Goal: Transaction & Acquisition: Book appointment/travel/reservation

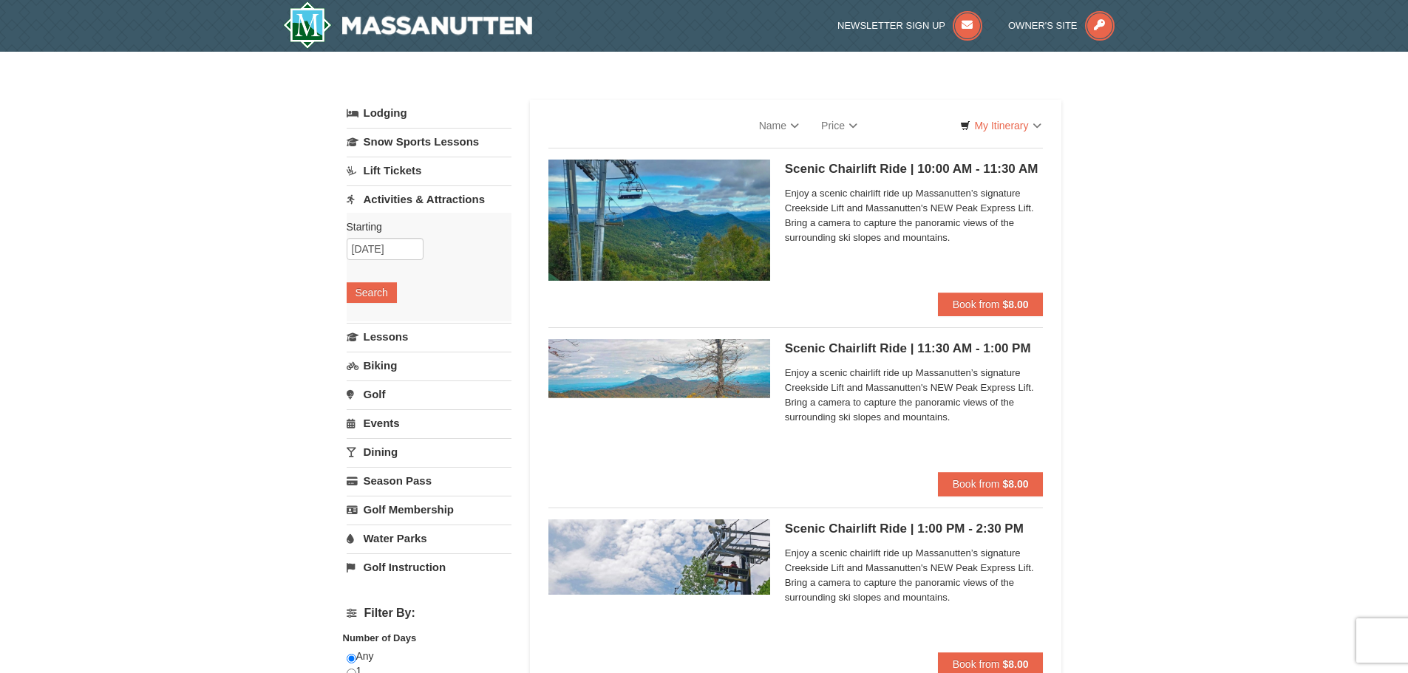
select select "9"
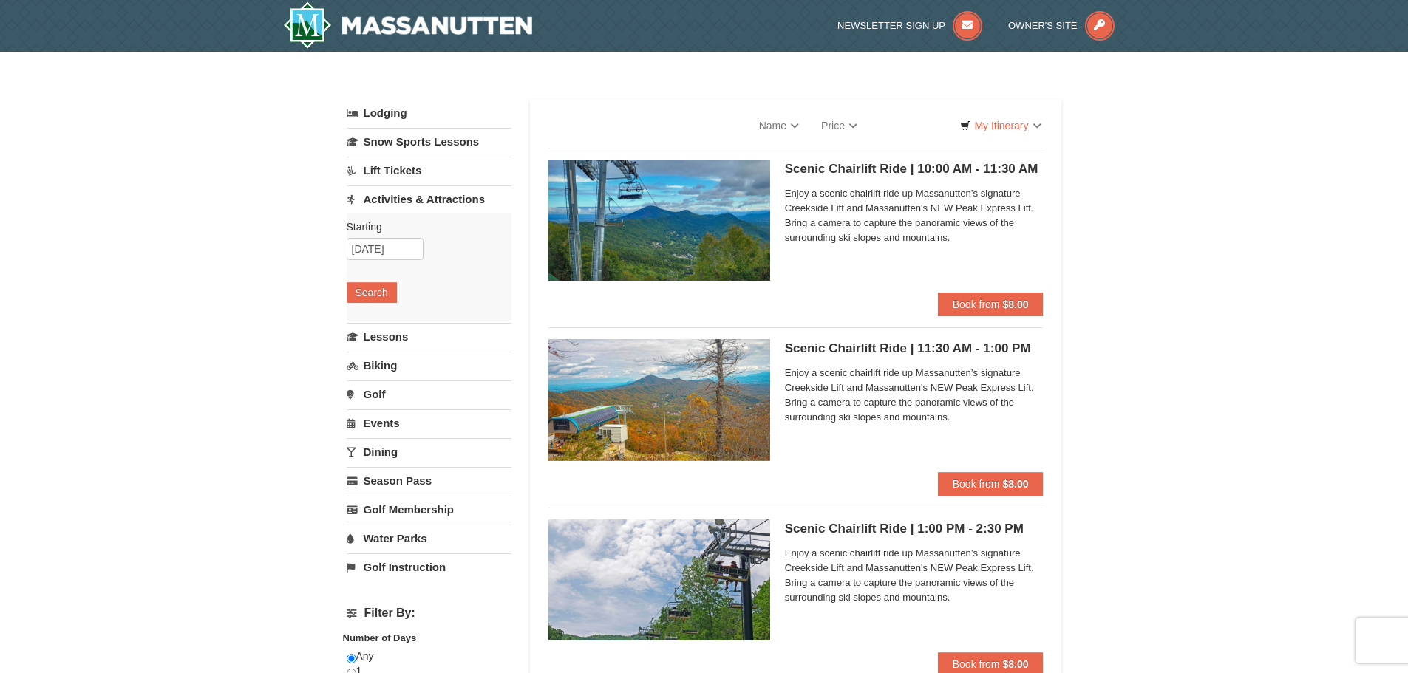
select select "9"
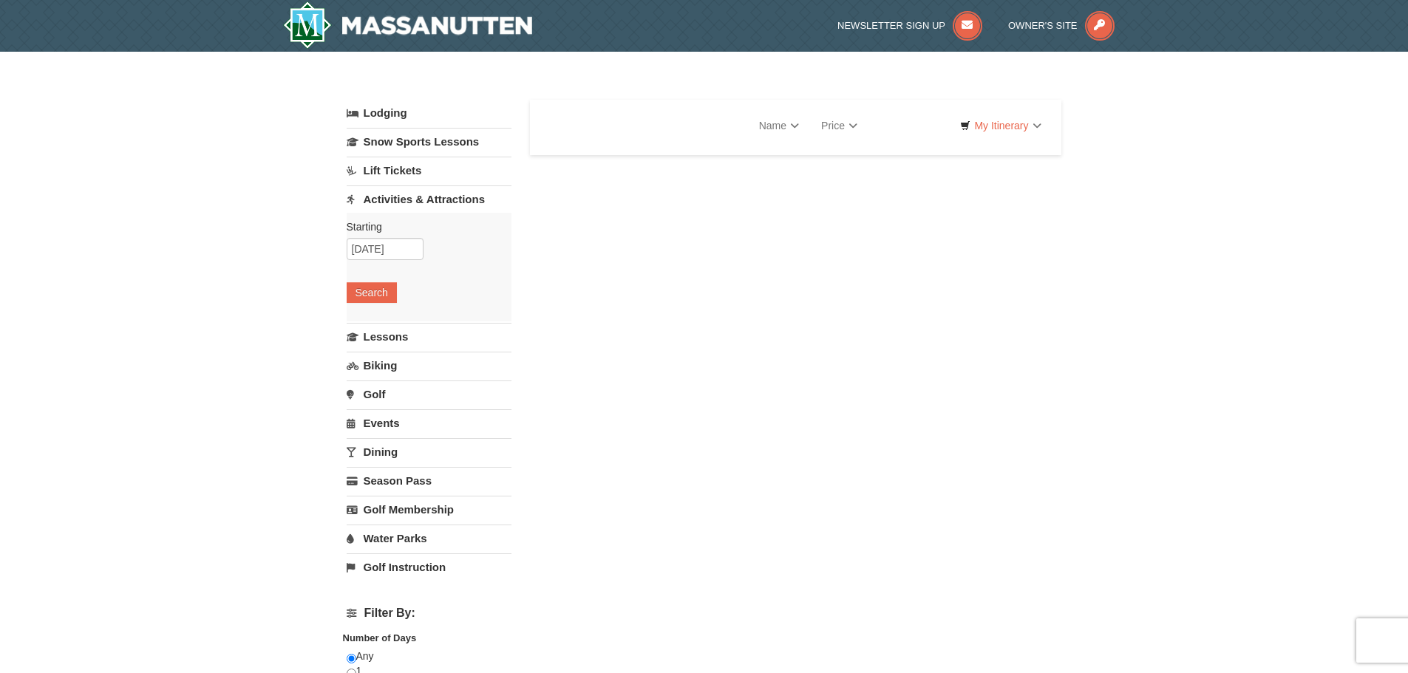
select select "9"
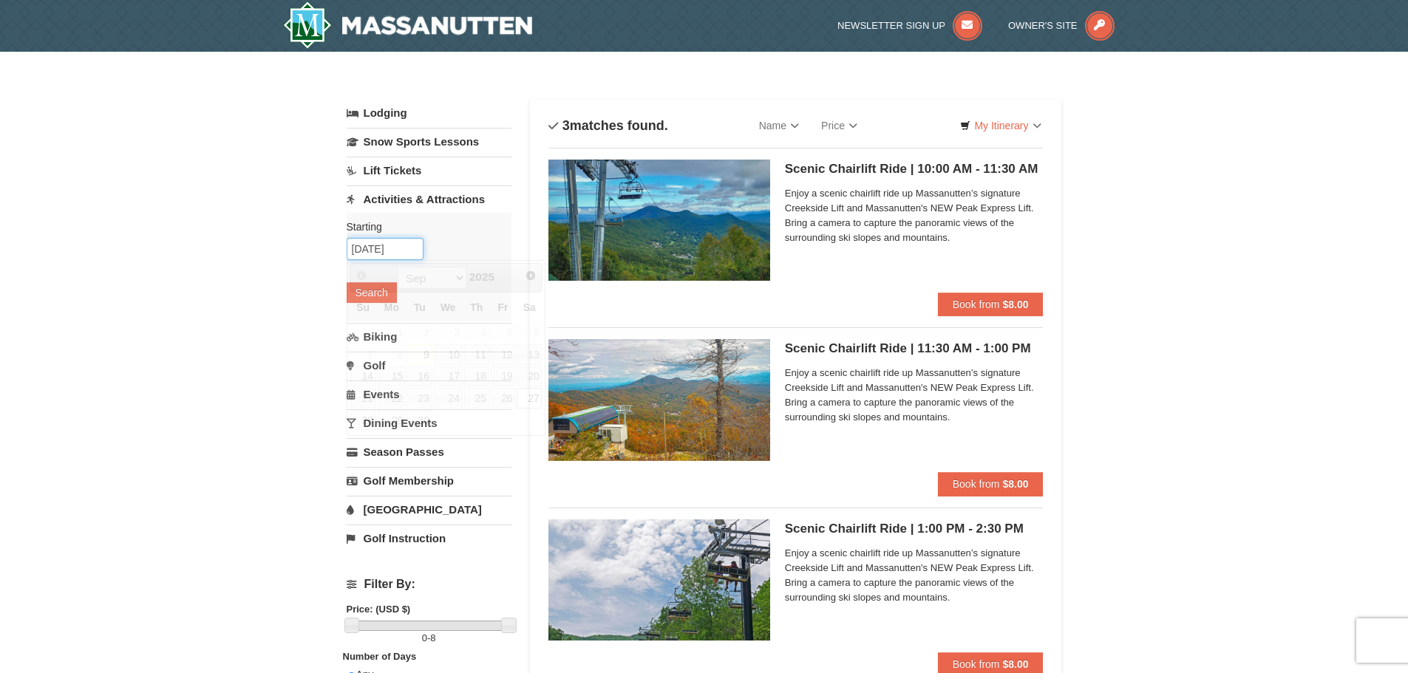
click at [367, 253] on input "[DATE]" at bounding box center [385, 249] width 77 height 22
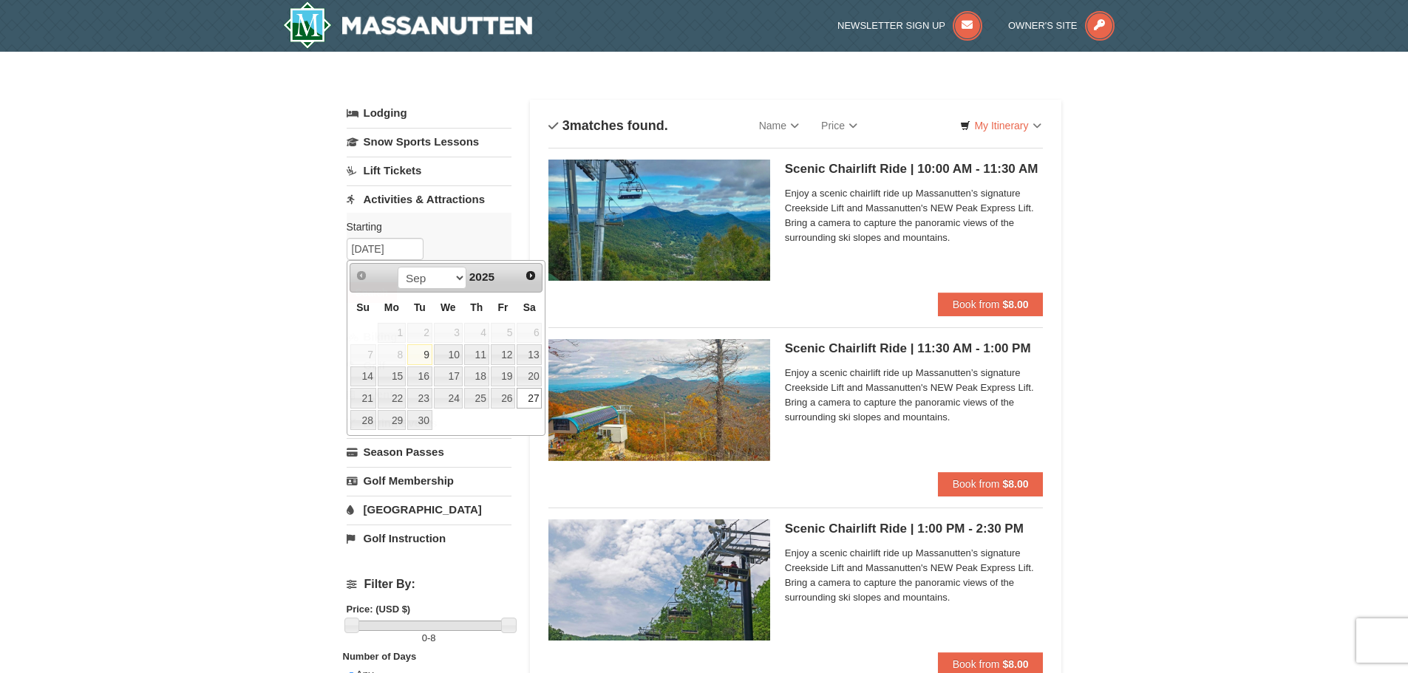
click at [249, 454] on div "× Categories List Filter My Itinerary Questions? [PHONE_NUMBER] Lodging Arrival…" at bounding box center [704, 592] width 1408 height 1080
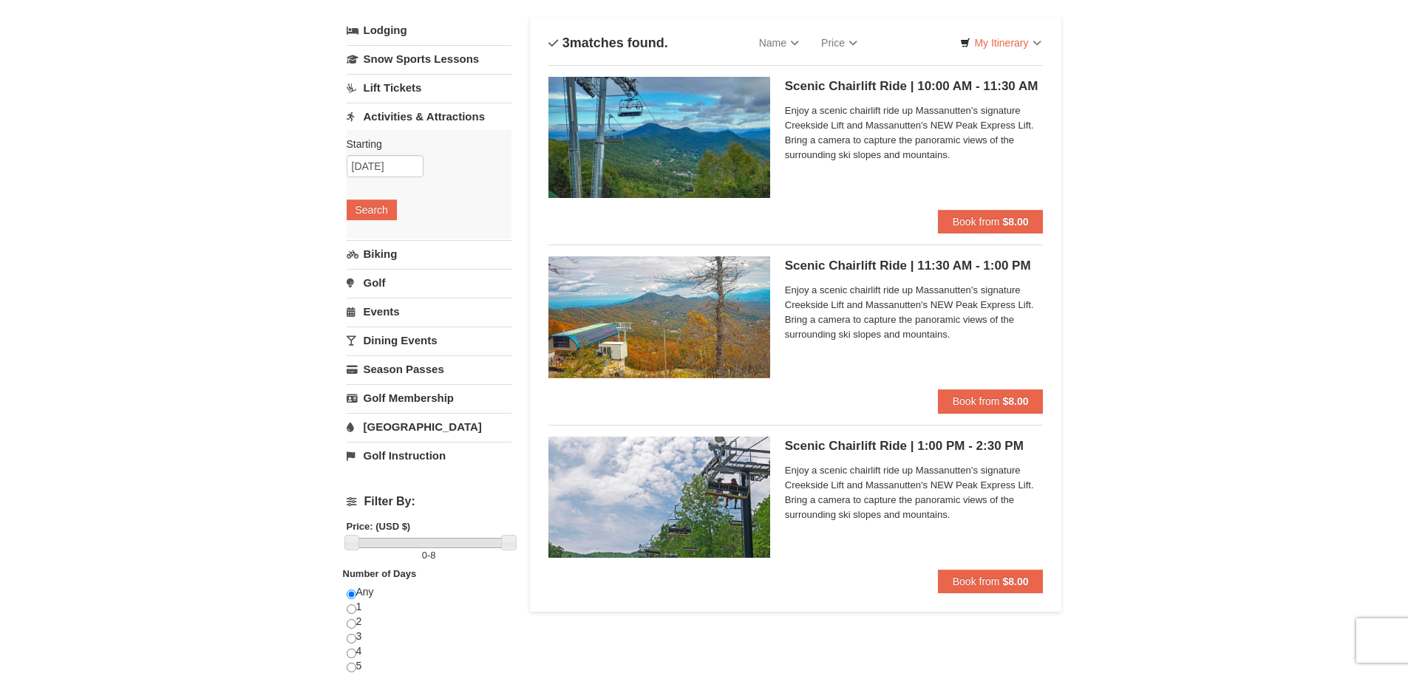
scroll to position [74, 0]
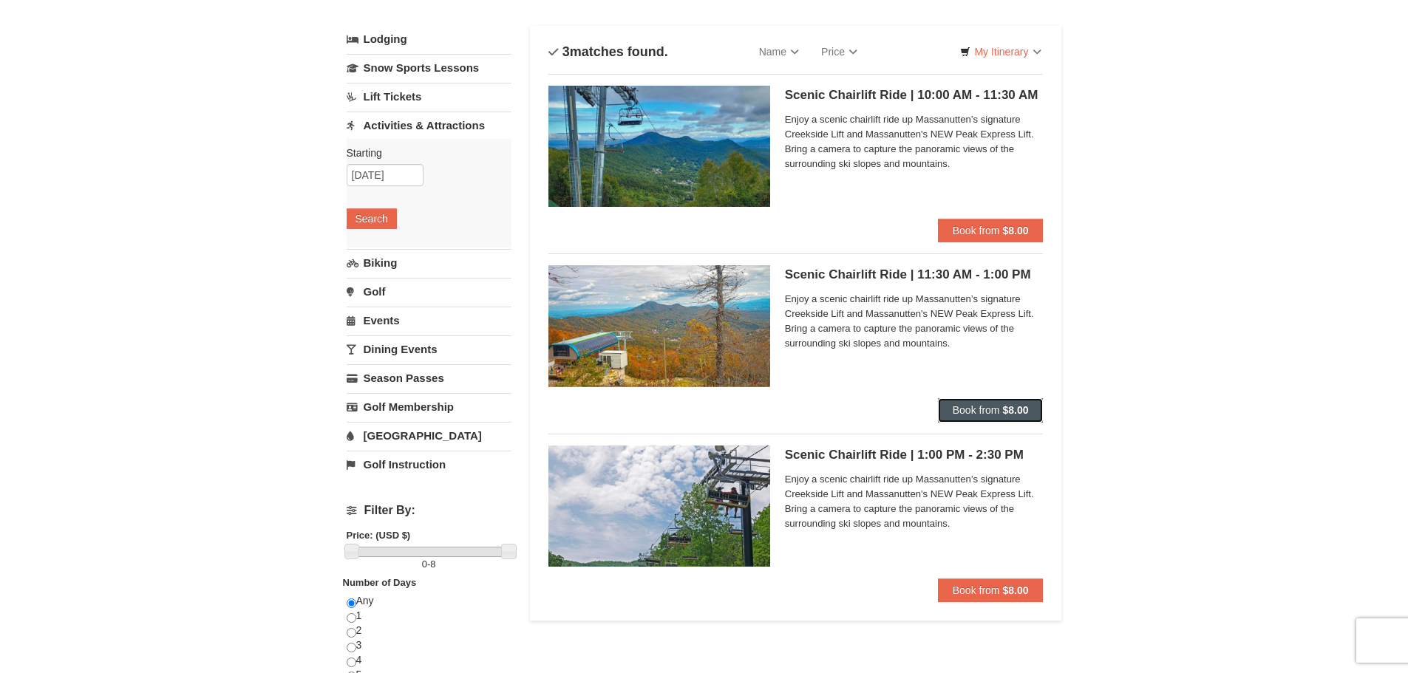
click at [1023, 411] on strong "$8.00" at bounding box center [1015, 410] width 26 height 12
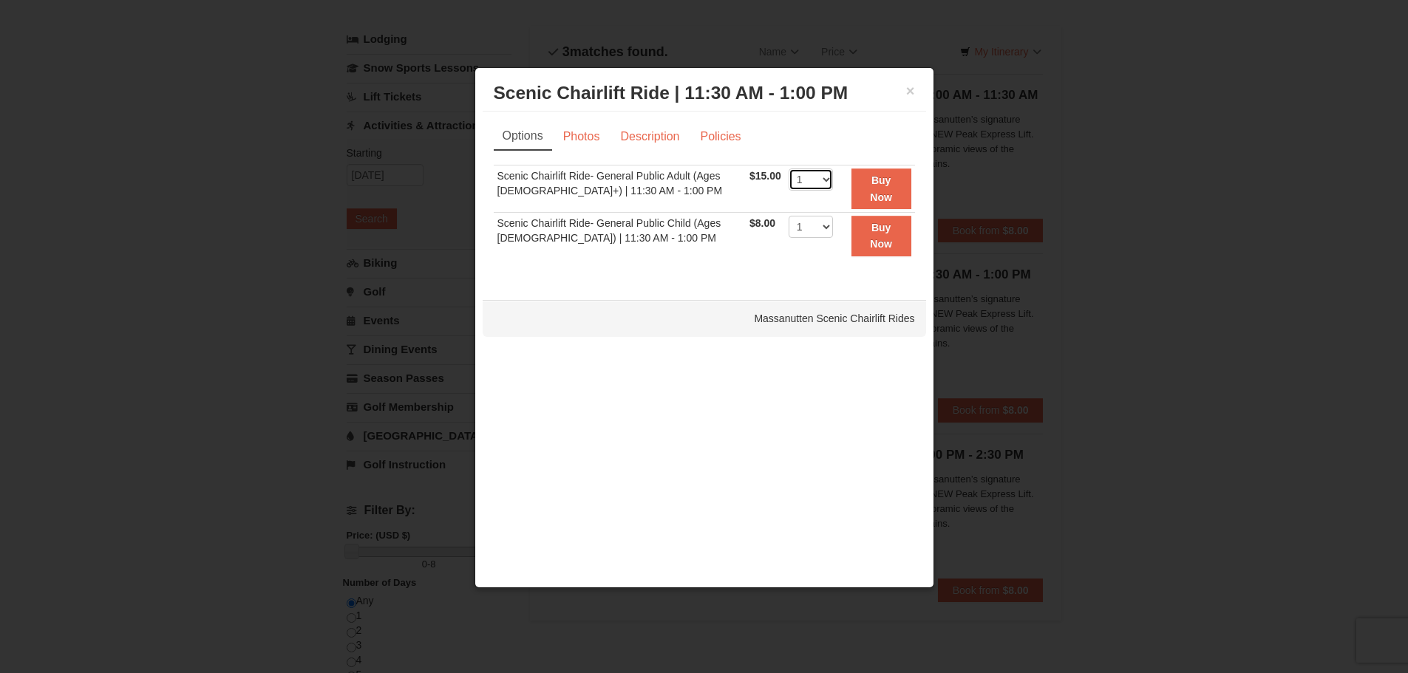
click at [806, 180] on select "1 2 3 4 5 6 7 8 9 10 11 12 13 14 15 16 17 18 19 20 21 22" at bounding box center [811, 180] width 44 height 22
select select "2"
click at [789, 169] on select "1 2 3 4 5 6 7 8 9 10 11 12 13 14 15 16 17 18 19 20 21 22" at bounding box center [811, 180] width 44 height 22
click at [584, 133] on link "Photos" at bounding box center [582, 137] width 56 height 28
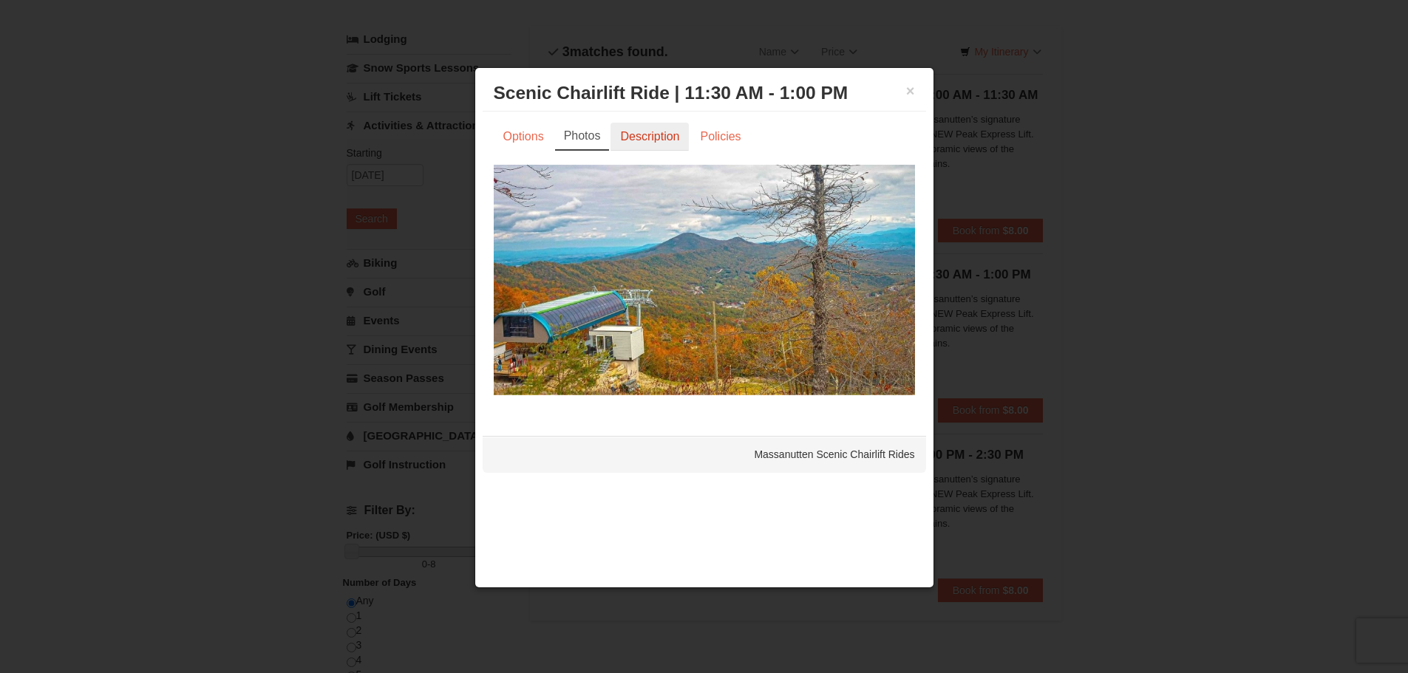
click at [659, 143] on link "Description" at bounding box center [649, 137] width 78 height 28
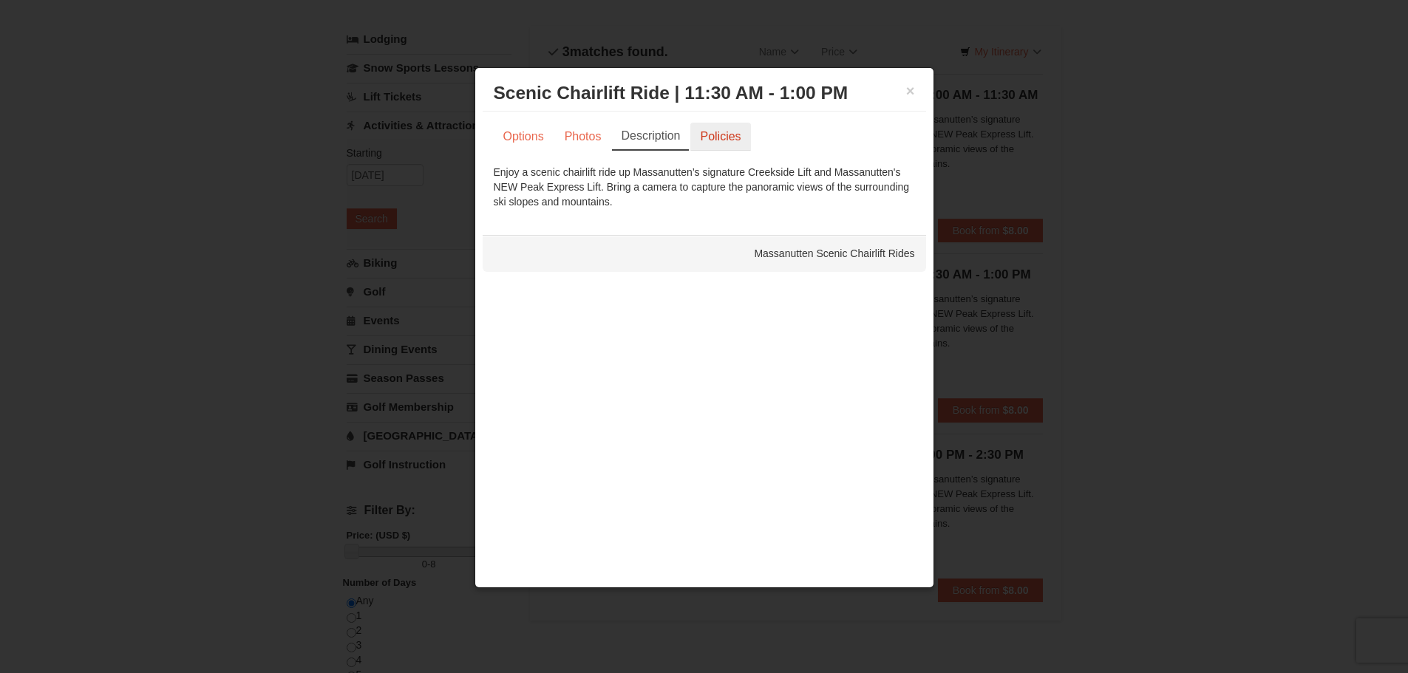
click at [702, 137] on link "Policies" at bounding box center [720, 137] width 60 height 28
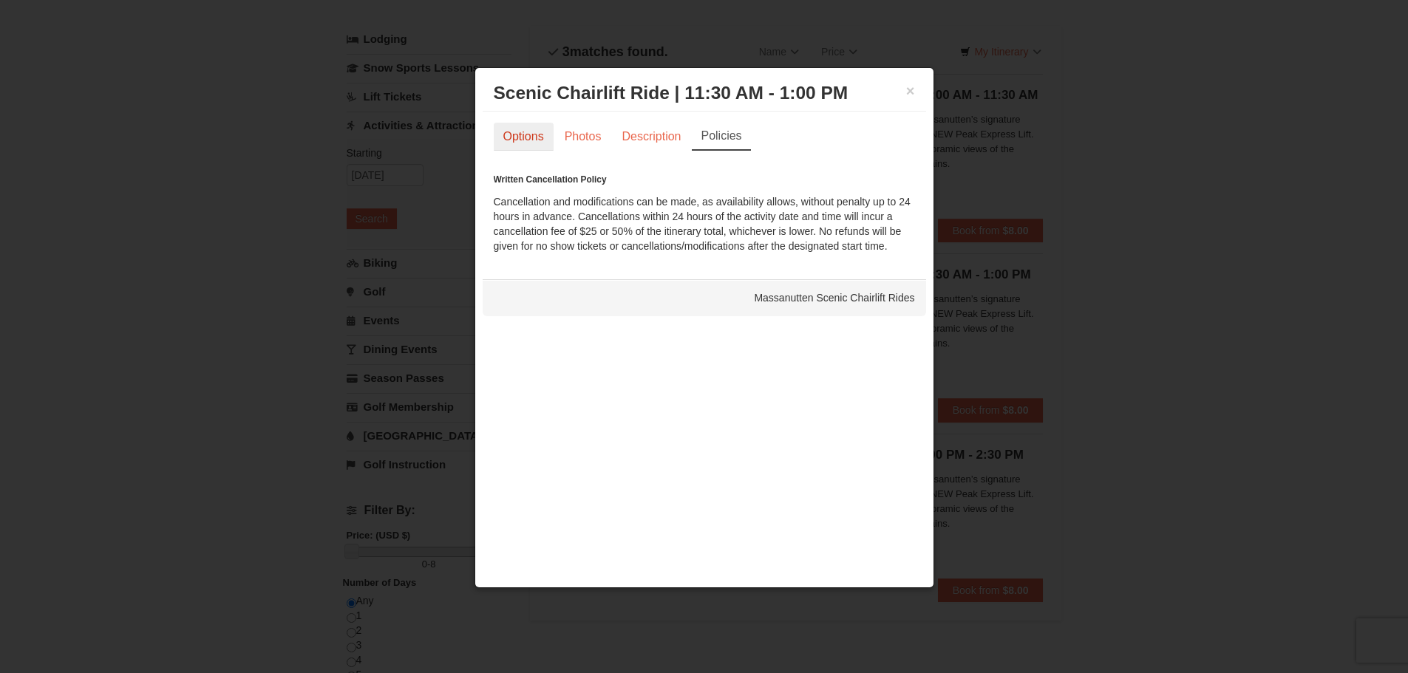
click at [528, 146] on link "Options" at bounding box center [524, 137] width 60 height 28
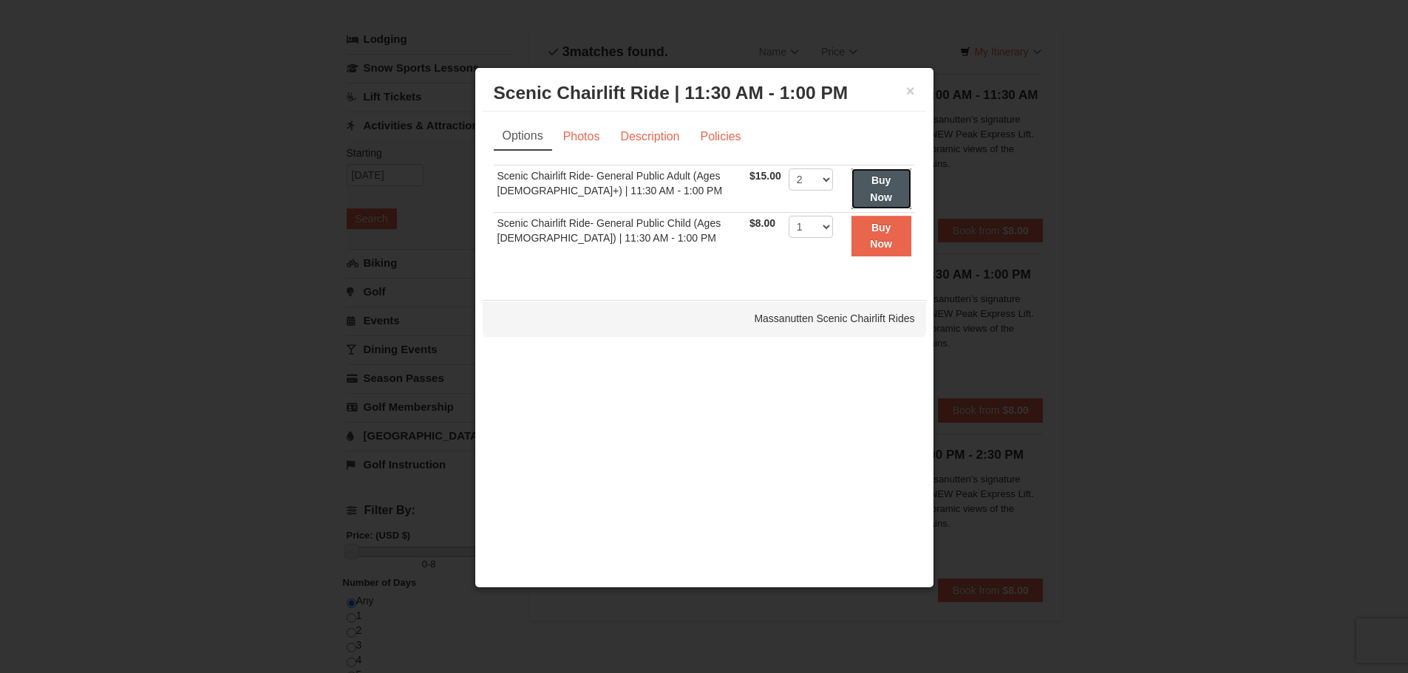
click at [864, 183] on button "Buy Now" at bounding box center [881, 189] width 60 height 41
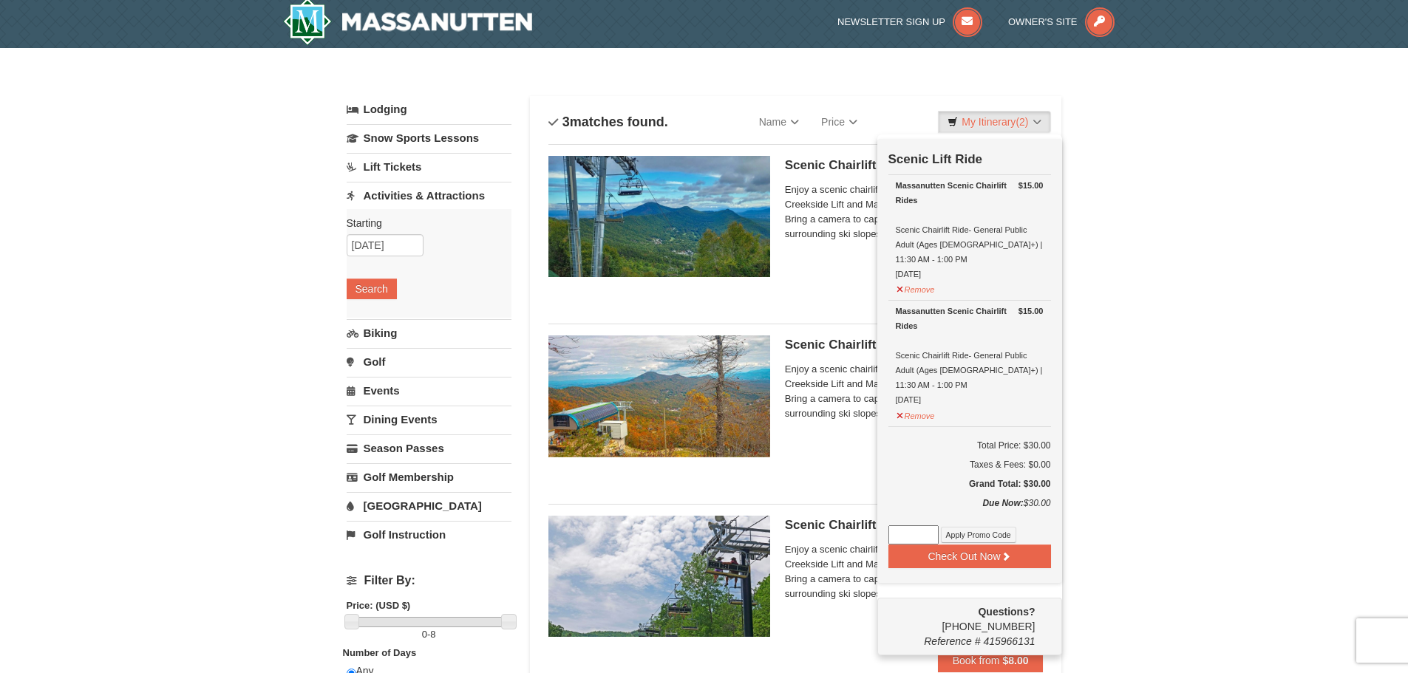
scroll to position [4, 0]
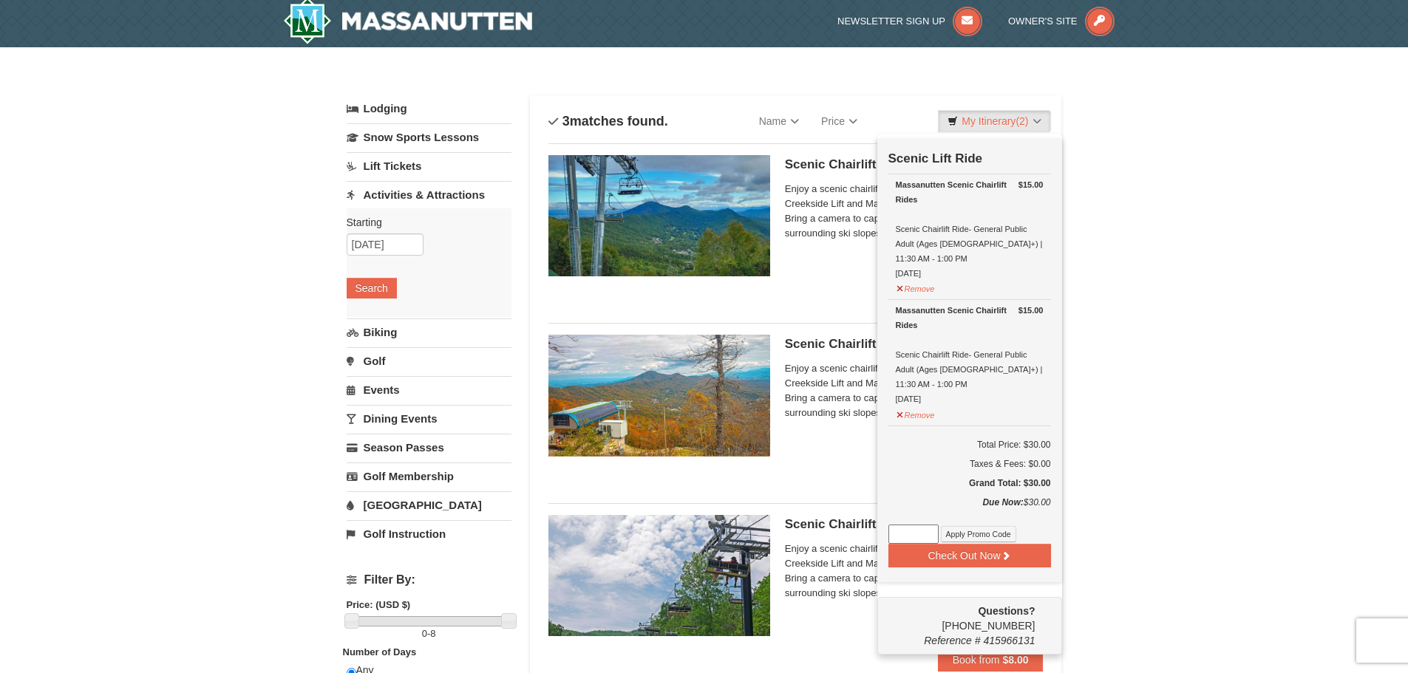
click at [1161, 369] on div "× Categories List Filter My Itinerary (2) Check Out Now Scenic Lift Ride $15.00…" at bounding box center [704, 587] width 1408 height 1080
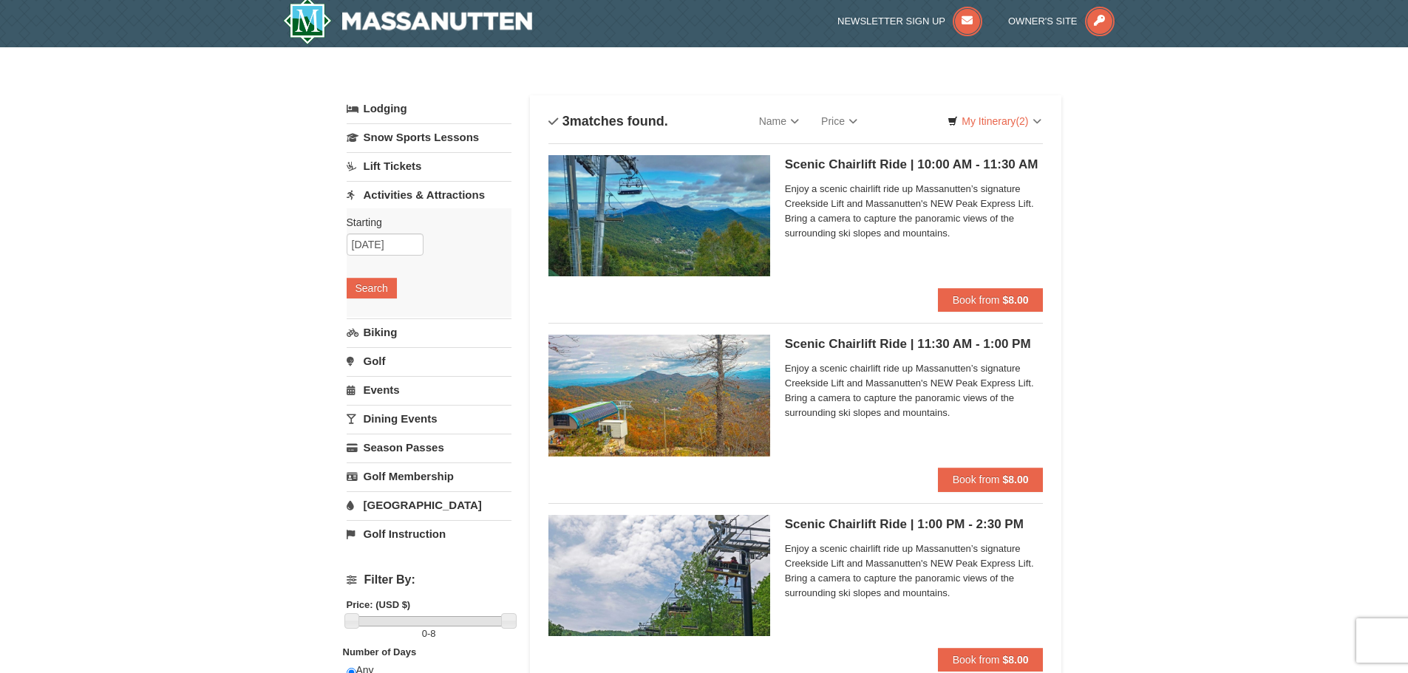
click at [171, 191] on div "× Categories List Filter My Itinerary (2) Check Out Now Scenic Lift Ride $15.00…" at bounding box center [704, 587] width 1408 height 1080
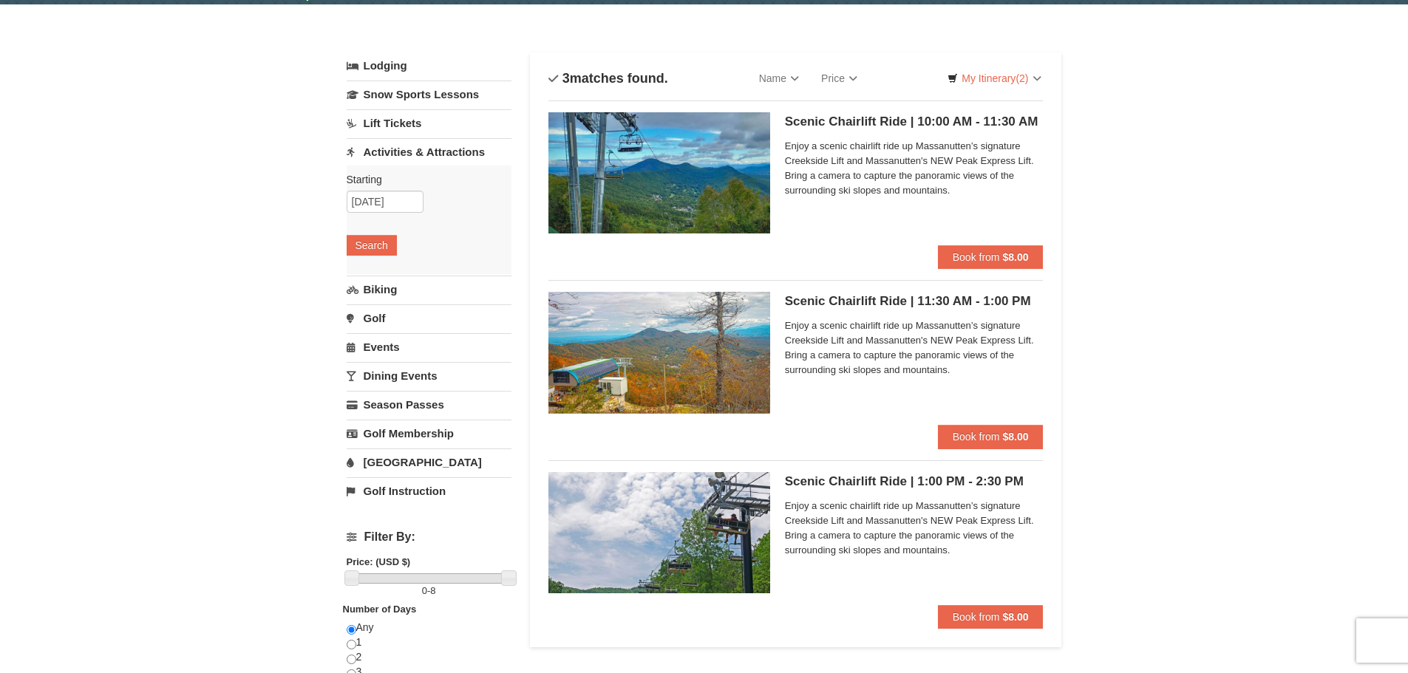
scroll to position [74, 0]
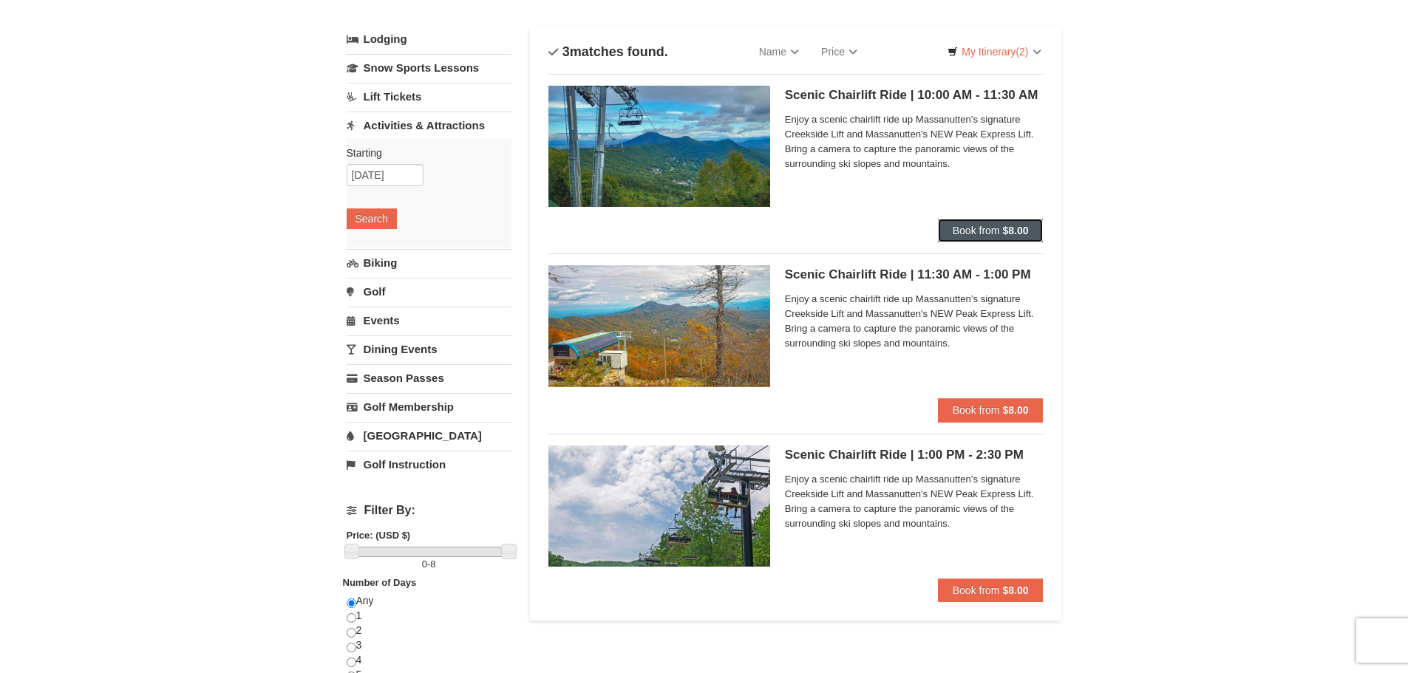
click at [968, 231] on span "Book from" at bounding box center [976, 231] width 47 height 12
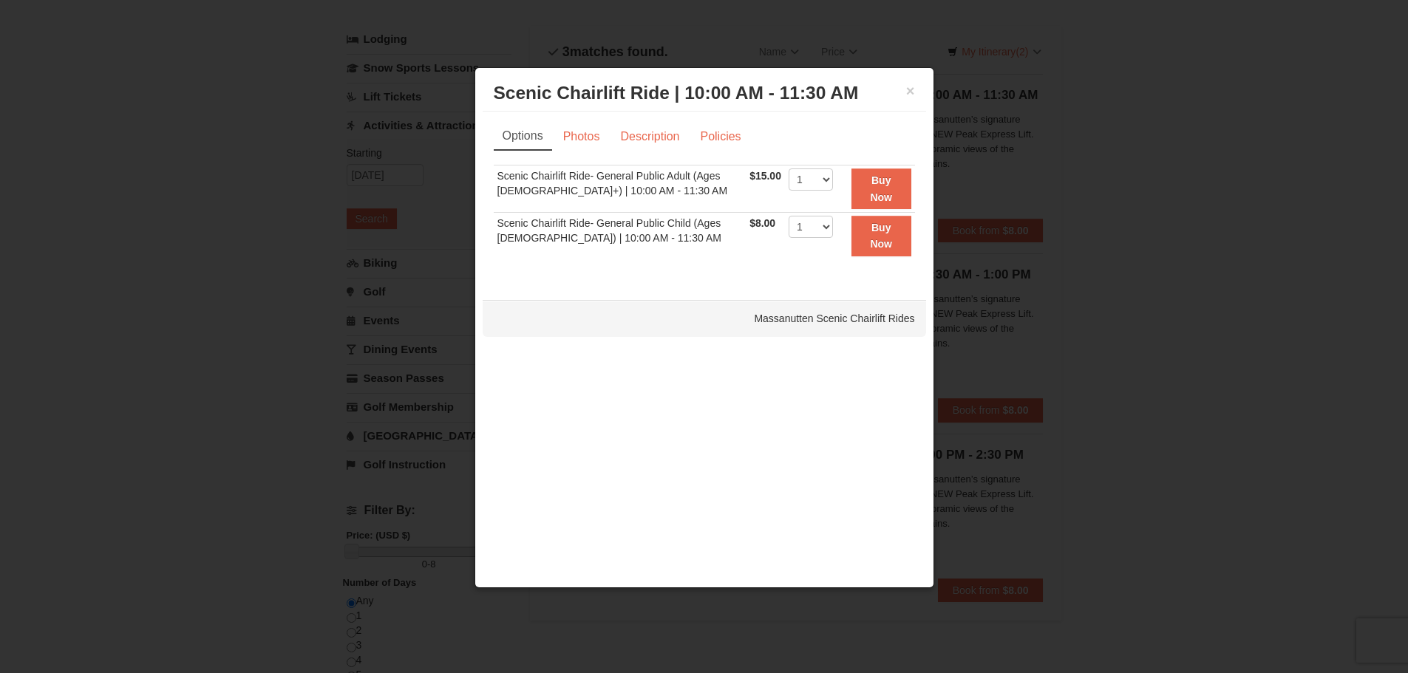
click at [1107, 230] on div at bounding box center [704, 336] width 1408 height 673
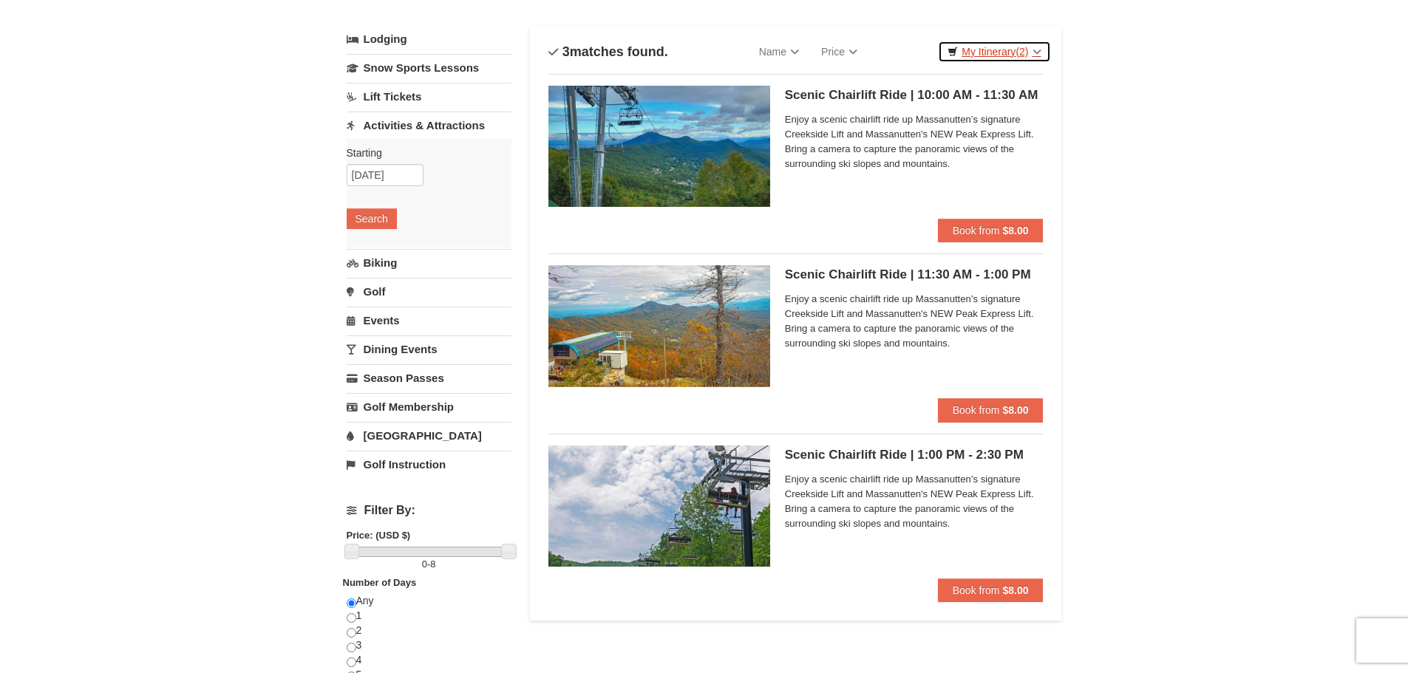
click at [981, 53] on link "My Itinerary (2)" at bounding box center [994, 52] width 112 height 22
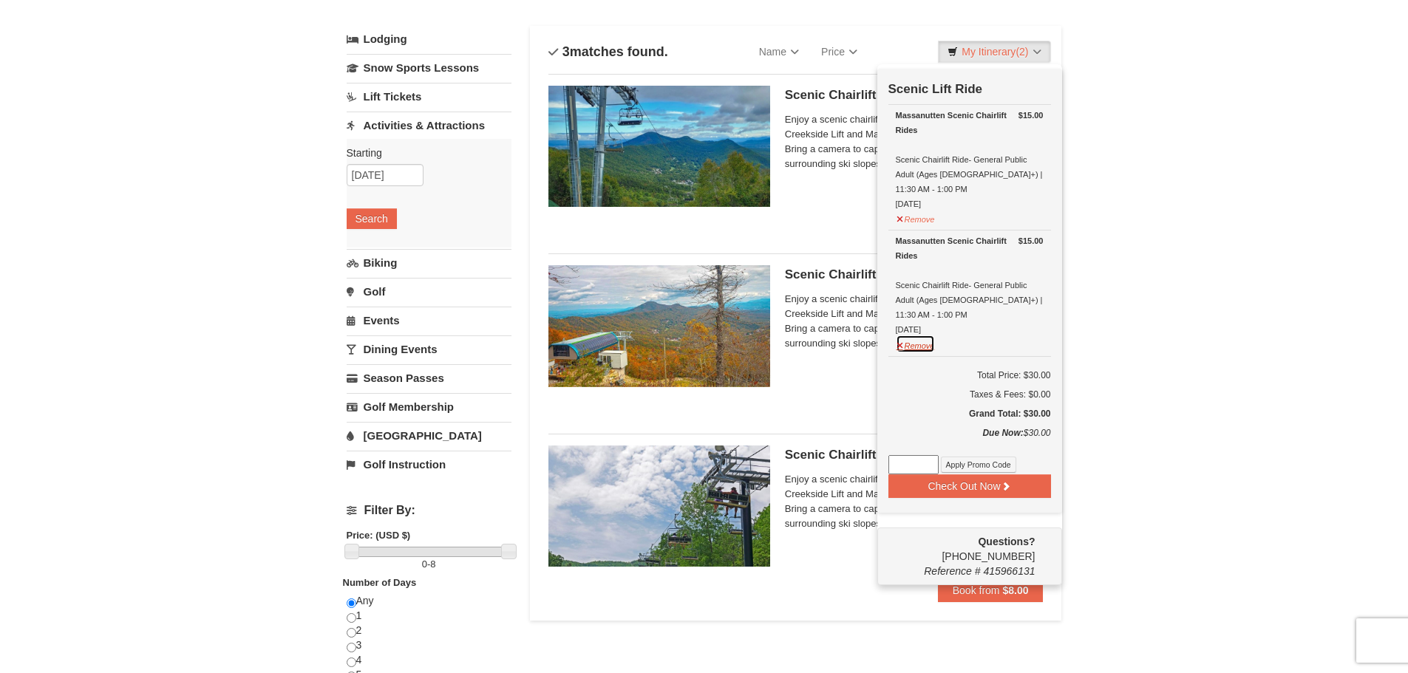
click at [914, 335] on button "Remove" at bounding box center [916, 344] width 40 height 18
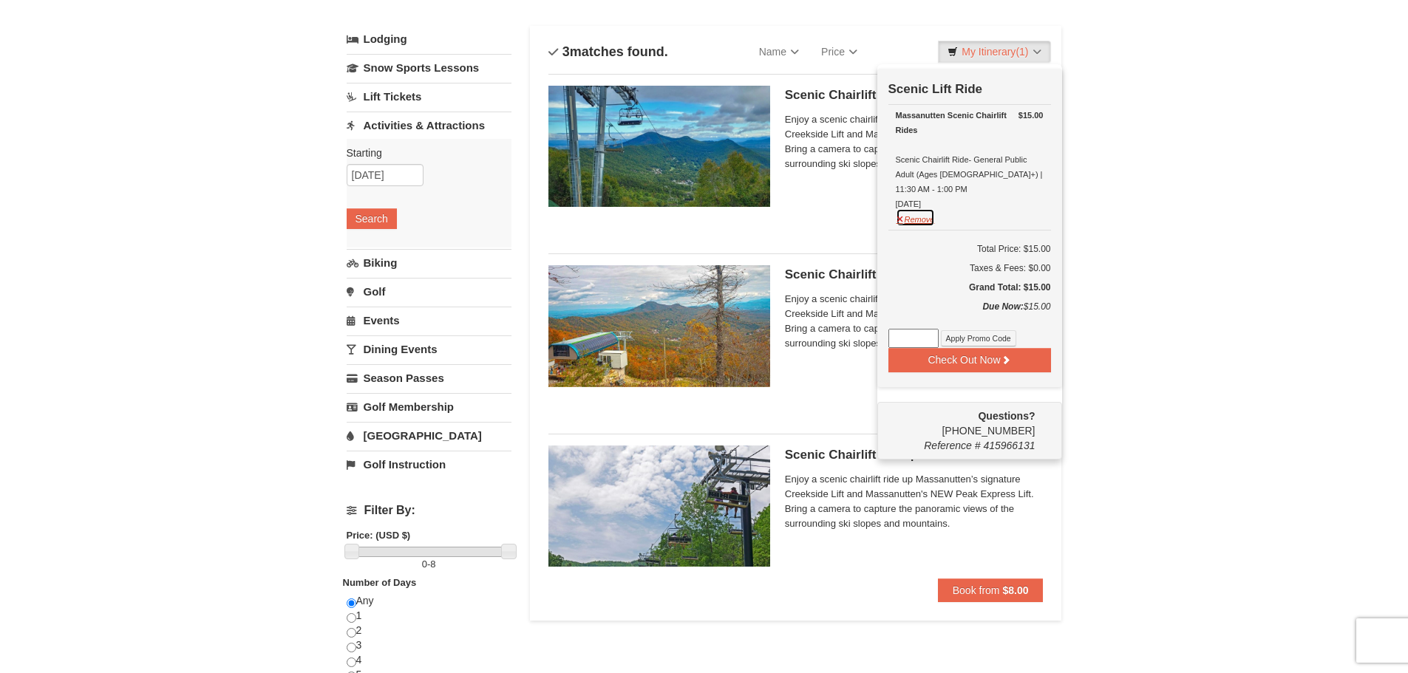
click at [920, 209] on button "Remove" at bounding box center [916, 217] width 40 height 18
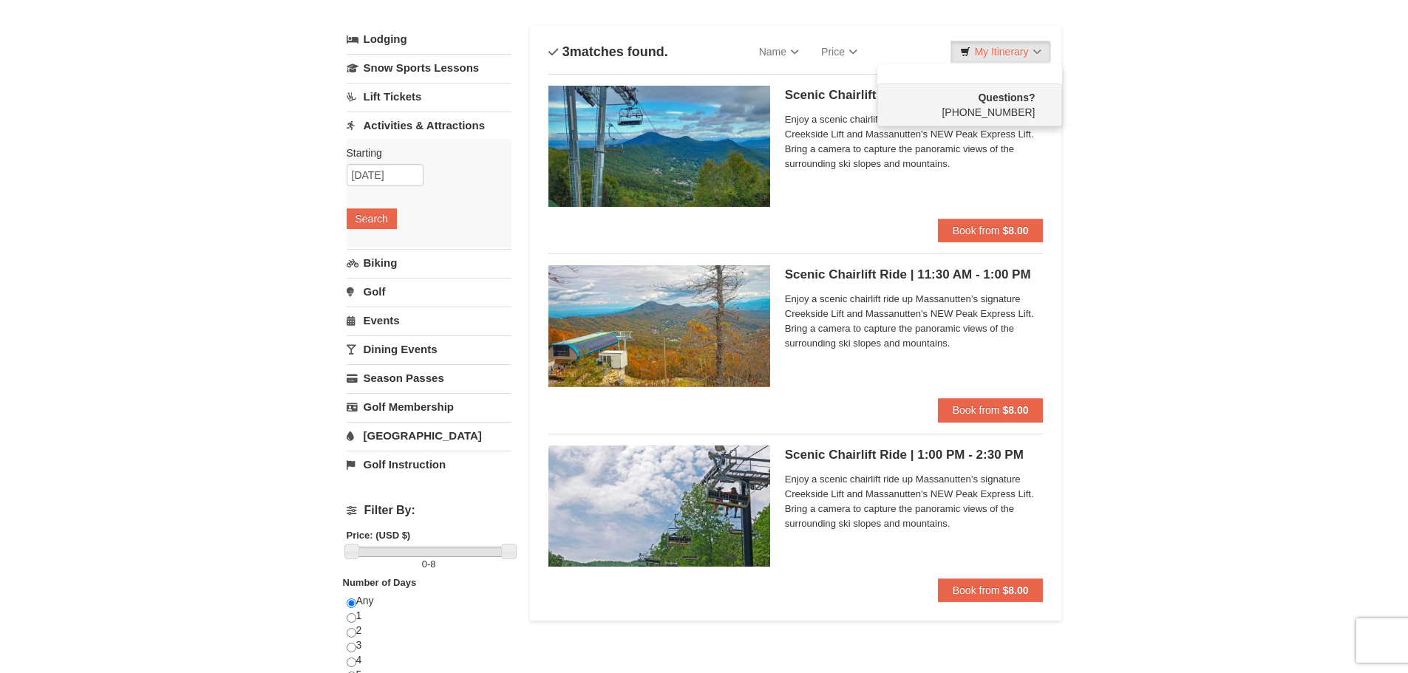
click at [1115, 232] on div "× Categories List Filter My Itinerary Questions? 1-540-289-9441 Lodging Arrival…" at bounding box center [704, 518] width 1408 height 1080
click at [996, 229] on span "Book from" at bounding box center [976, 231] width 47 height 12
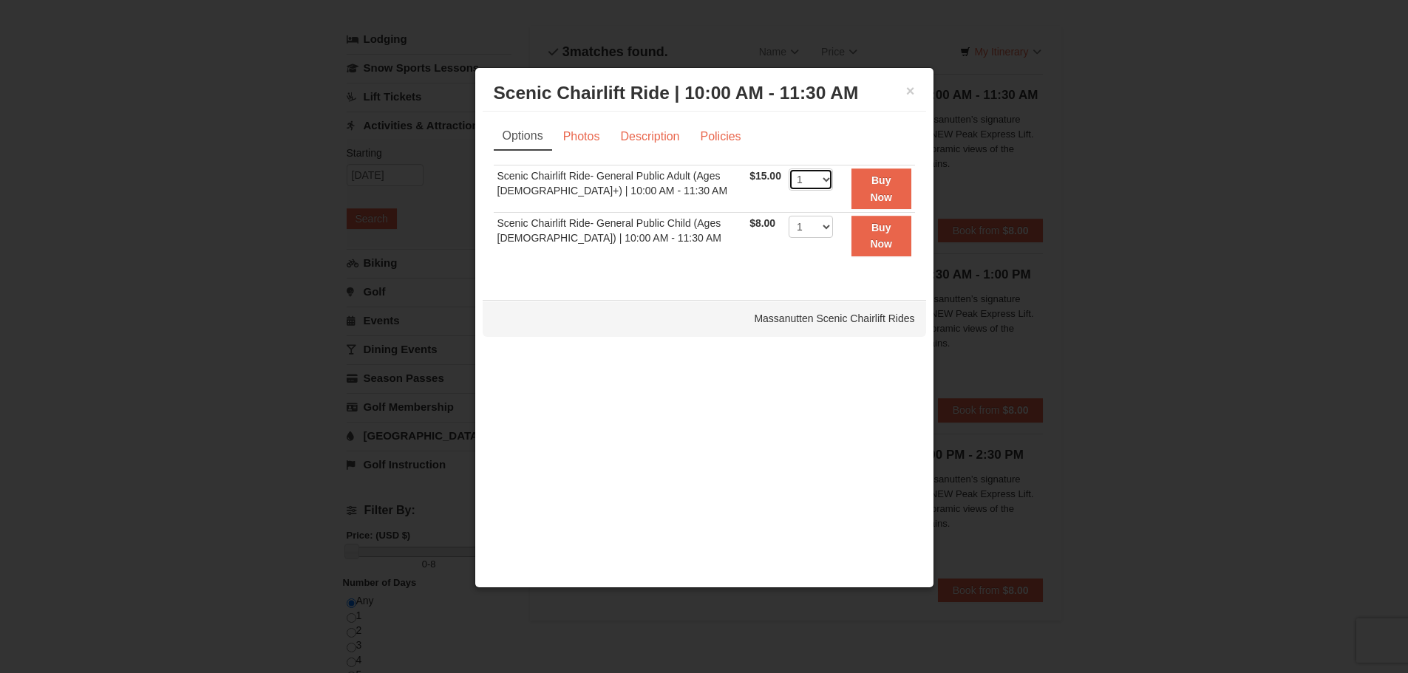
click at [817, 177] on select "1 2 3 4 5 6 7 8 9 10 11 12 13 14 15 16 17 18 19 20 21 22" at bounding box center [811, 180] width 44 height 22
select select "2"
click at [789, 169] on select "1 2 3 4 5 6 7 8 9 10 11 12 13 14 15 16 17 18 19 20 21 22" at bounding box center [811, 180] width 44 height 22
click at [879, 183] on strong "Buy Now" at bounding box center [881, 188] width 22 height 28
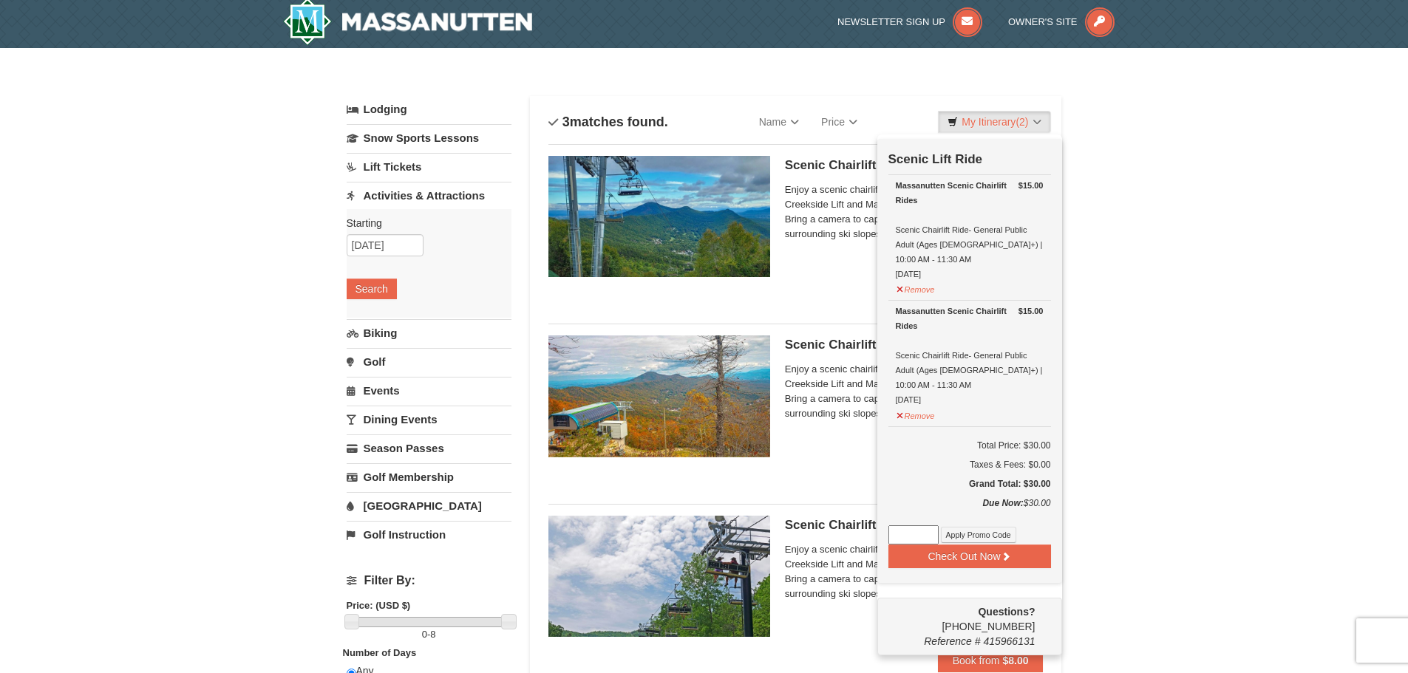
scroll to position [4, 0]
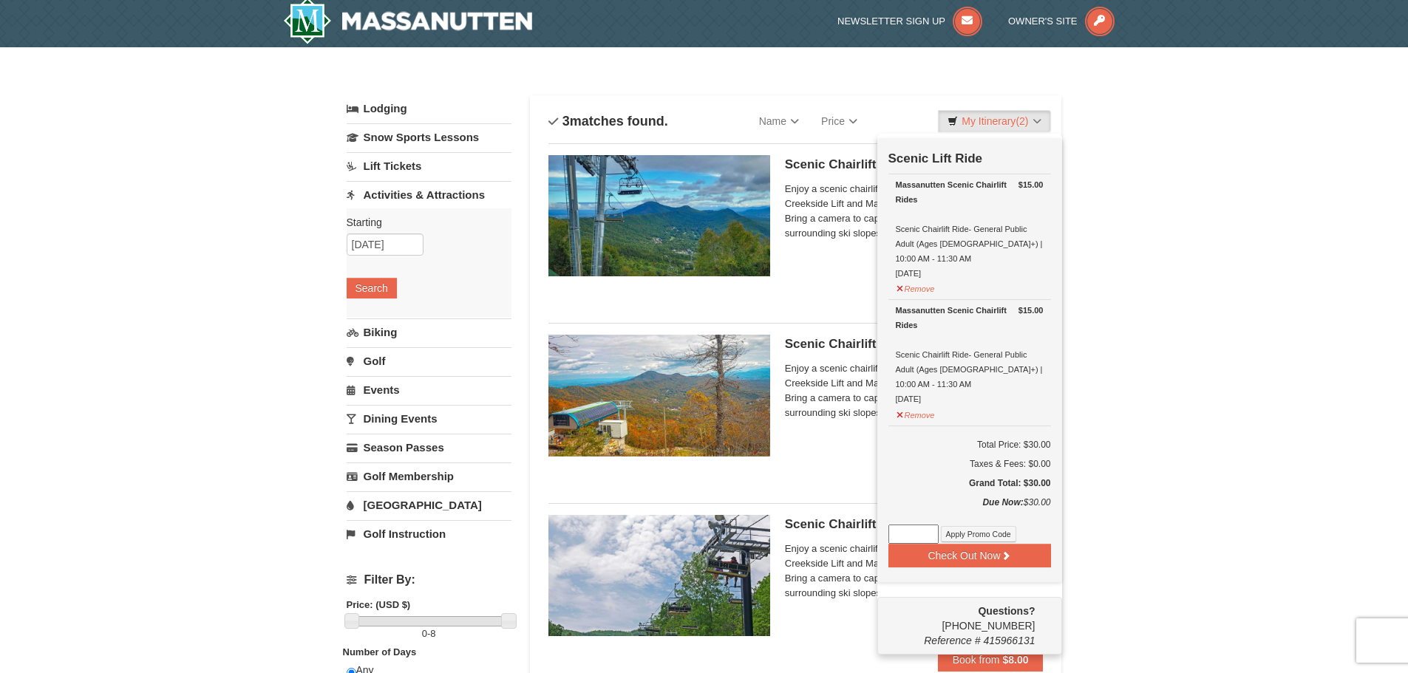
click at [1145, 271] on div "× Categories List Filter My Itinerary (2) Check Out Now Scenic Lift Ride $15.00…" at bounding box center [704, 587] width 1408 height 1080
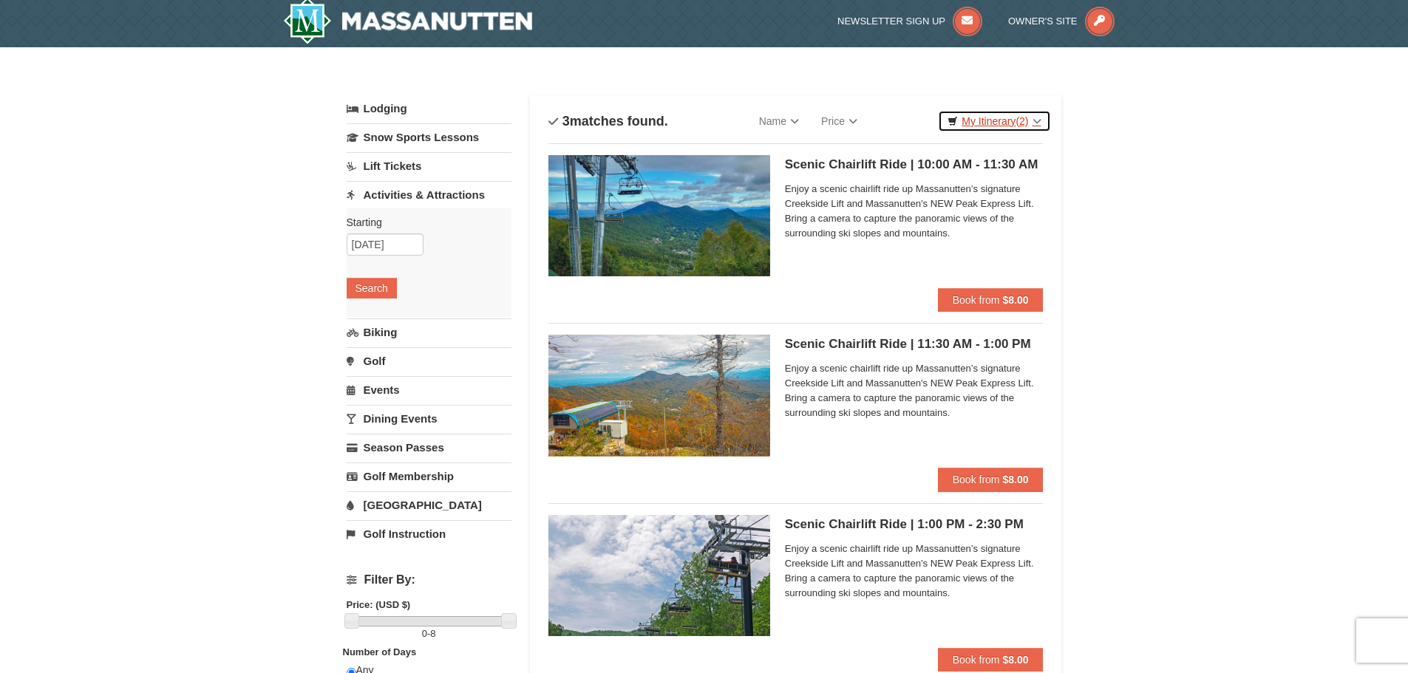
click at [1015, 127] on link "My Itinerary (2)" at bounding box center [994, 121] width 112 height 22
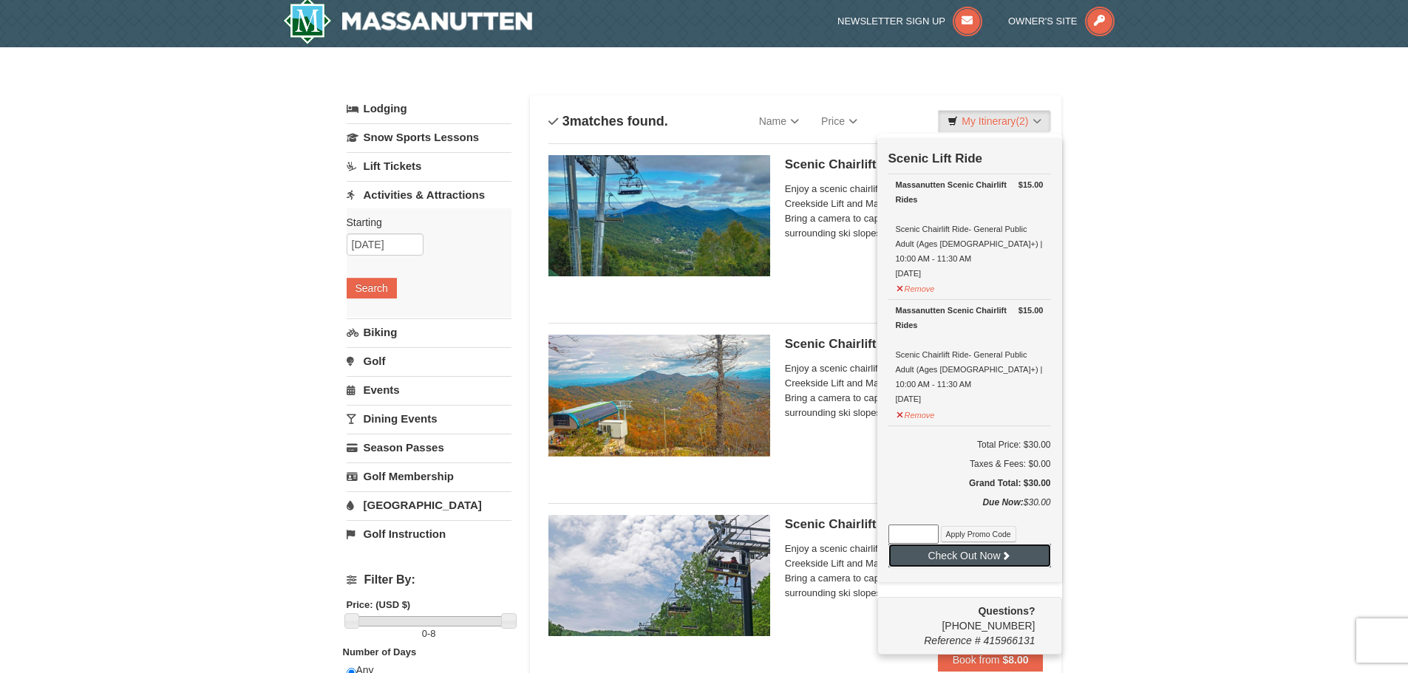
click at [1033, 544] on button "Check Out Now" at bounding box center [969, 556] width 163 height 24
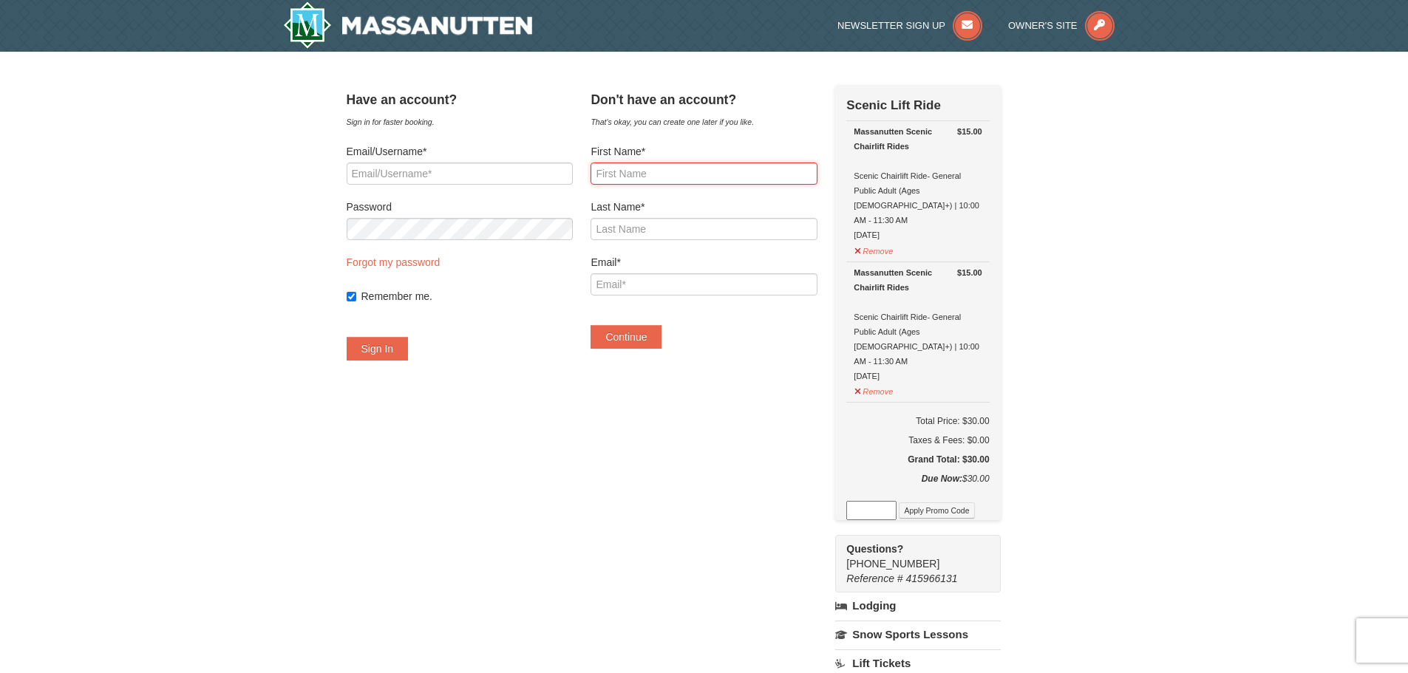
click at [705, 173] on input "First Name*" at bounding box center [704, 174] width 226 height 22
type input "Marisa"
type input "Blanco"
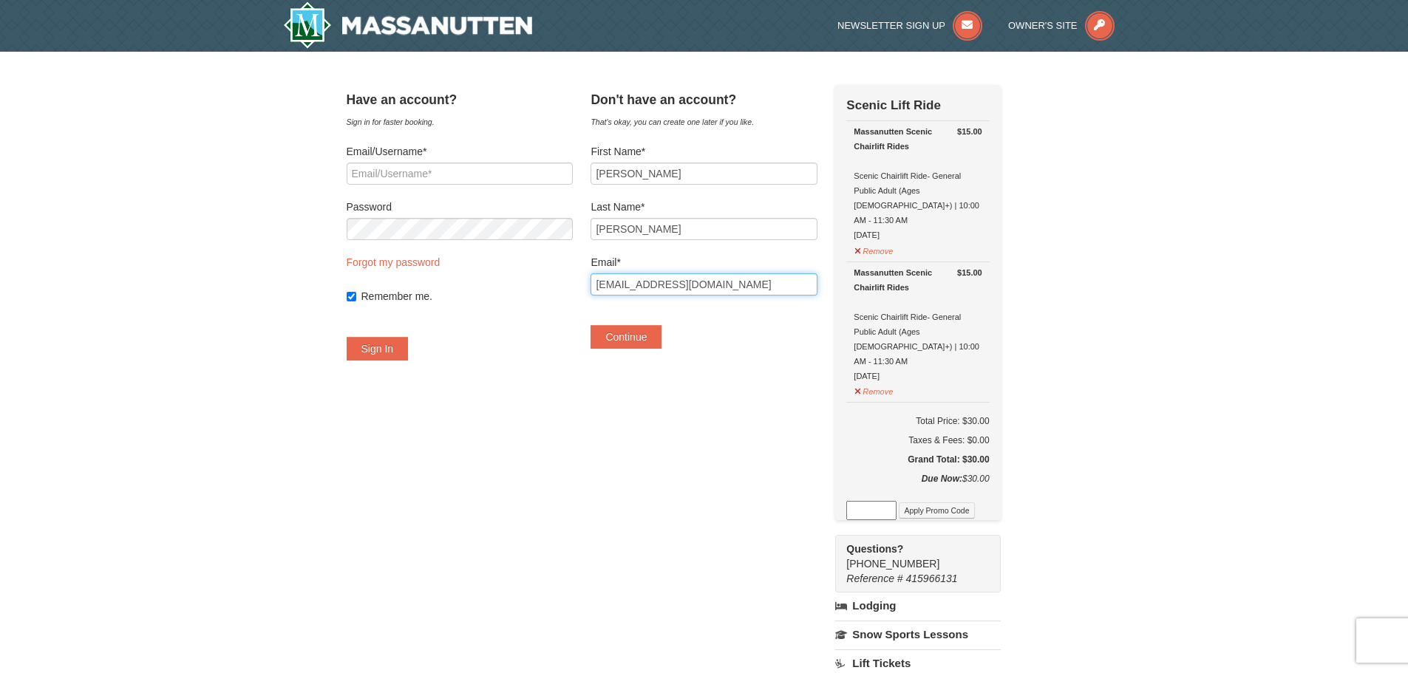
type input "mblancoventura@gmail.com"
click at [626, 444] on div "Have an account? Sign in for faster booking. Email/Username* Password Forgot my…" at bounding box center [704, 518] width 715 height 866
click at [636, 340] on button "Continue" at bounding box center [626, 337] width 71 height 24
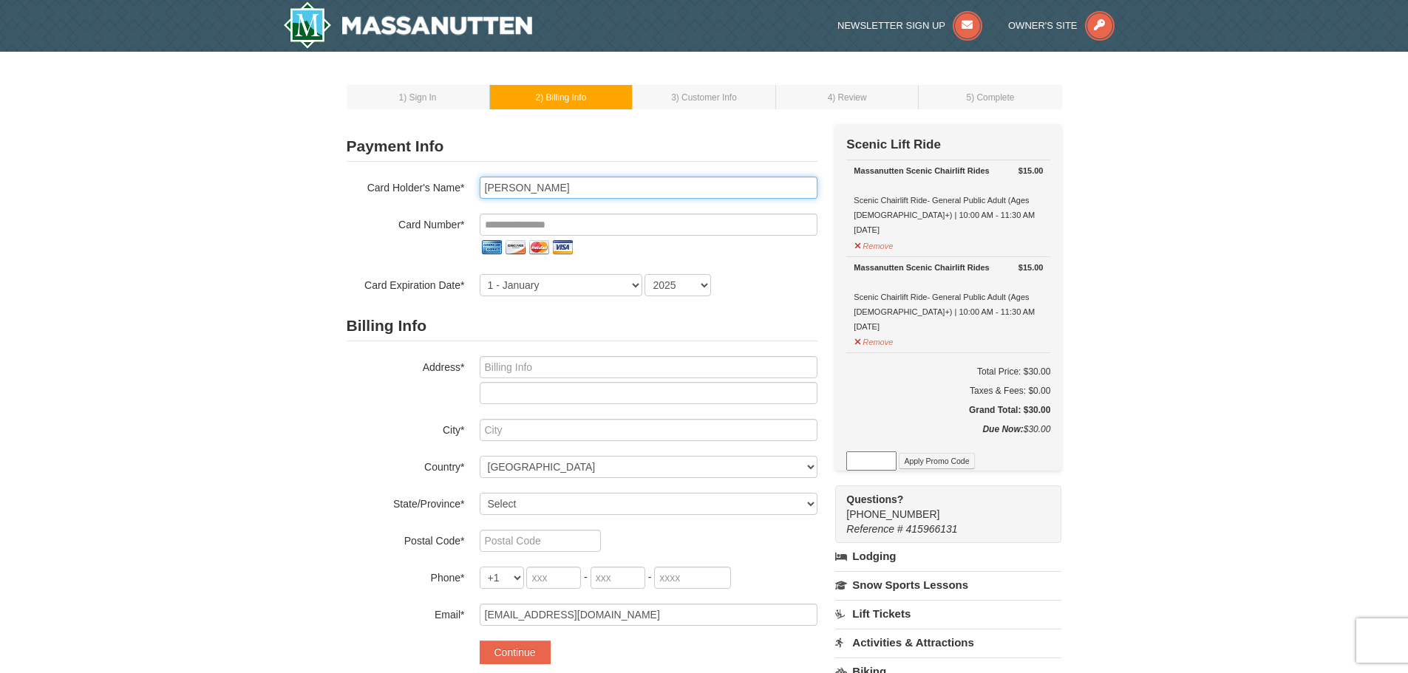
click at [517, 192] on input "Marisa Blanco" at bounding box center [649, 188] width 338 height 22
click at [627, 184] on input "Marisabel Blanco" at bounding box center [649, 188] width 338 height 22
click at [534, 189] on input "Marisabel Blanco" at bounding box center [649, 188] width 338 height 22
click at [610, 188] on input "Mari Blanco" at bounding box center [649, 188] width 338 height 22
type input "Mari Blanco-Ventura"
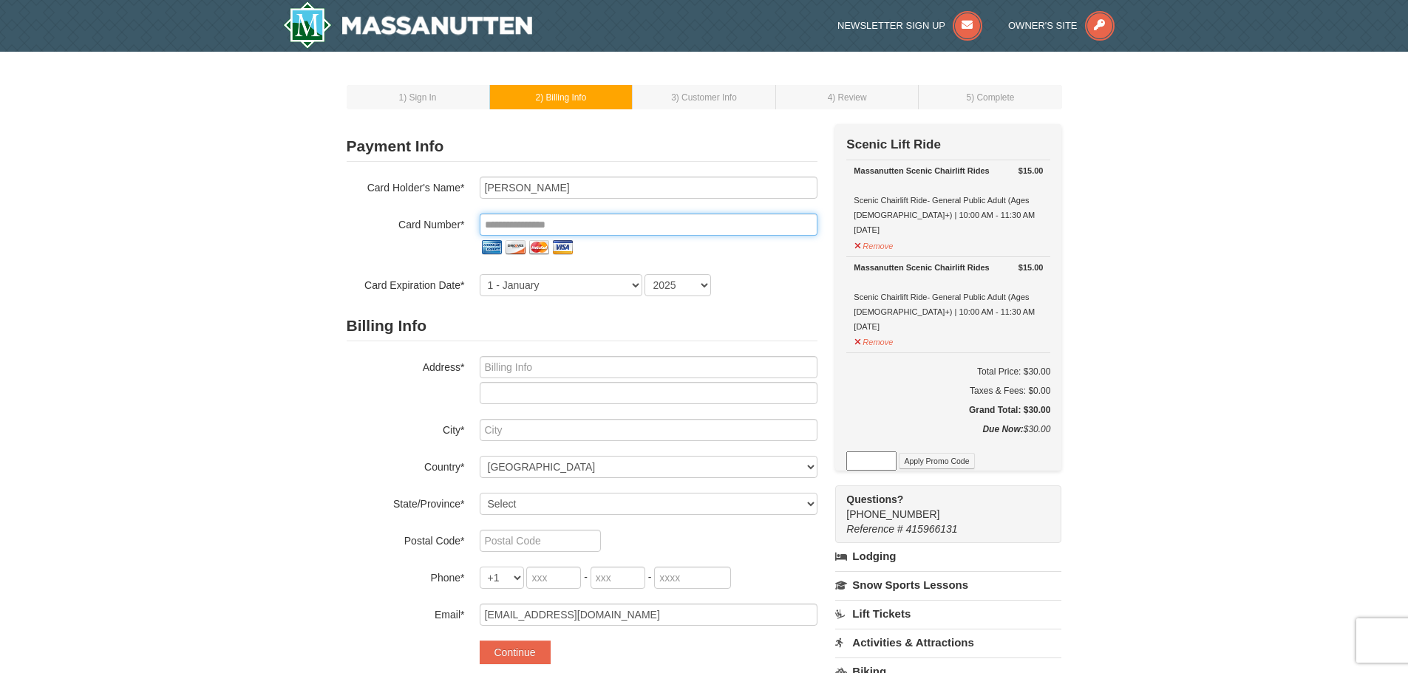
click at [608, 234] on input "tel" at bounding box center [649, 225] width 338 height 22
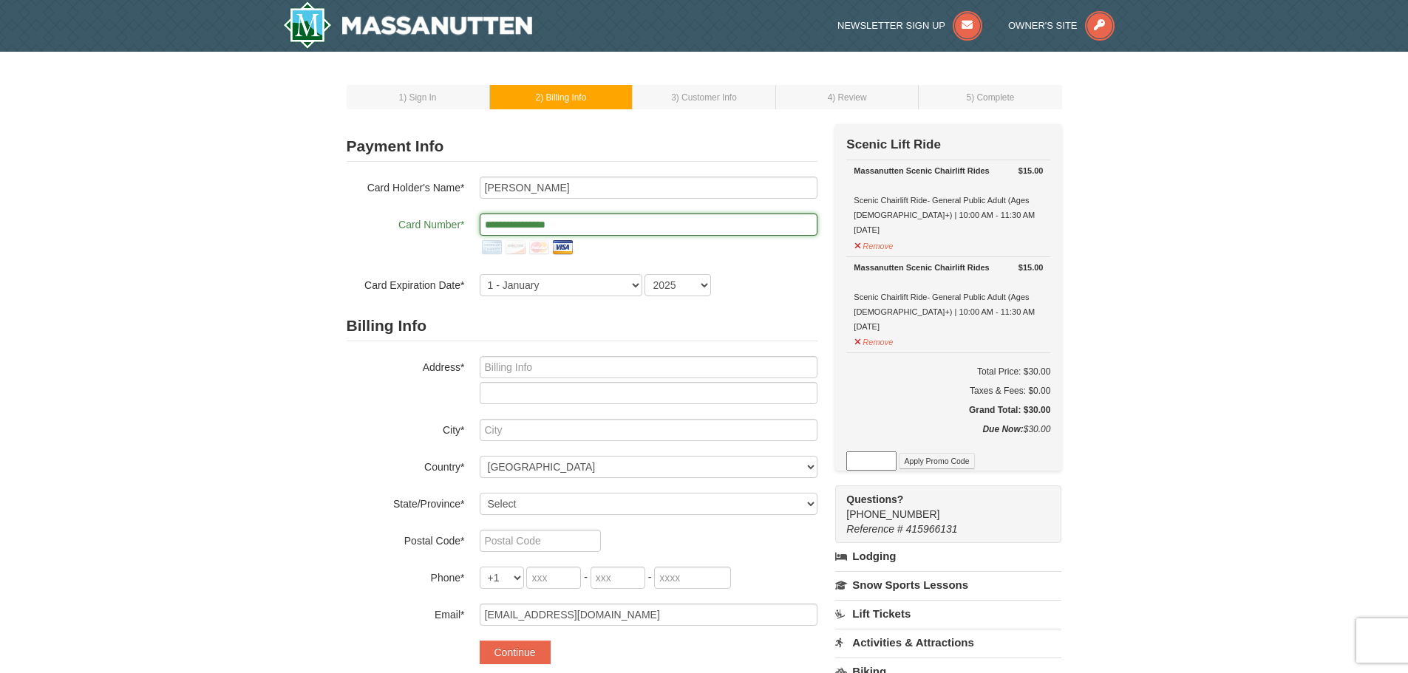
type input "**********"
click at [588, 285] on select "1 - January 2 - February 3 - March 4 - April 5 - May 6 - June 7 - July 8 - Augu…" at bounding box center [561, 285] width 163 height 22
select select "8"
click at [480, 274] on select "1 - January 2 - February 3 - March 4 - April 5 - May 6 - June 7 - July 8 - Augu…" at bounding box center [561, 285] width 163 height 22
click at [678, 277] on select "2025 2026 2027 2028 2029 2030 2031 2032 2033 2034" at bounding box center [677, 285] width 67 height 22
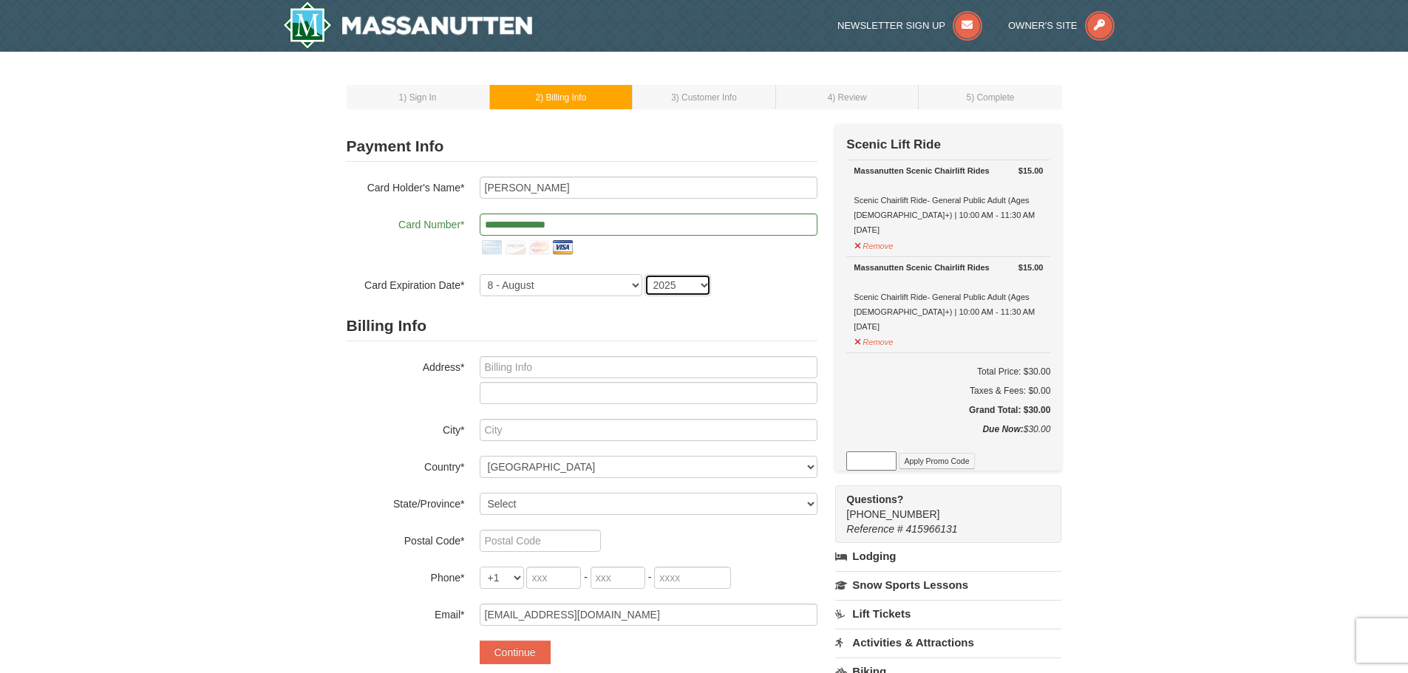
select select "2026"
click at [644, 274] on select "2025 2026 2027 2028 2029 2030 2031 2032 2033 2034" at bounding box center [677, 285] width 67 height 22
click at [587, 374] on input "text" at bounding box center [649, 367] width 338 height 22
type input "2913 Brook Dr"
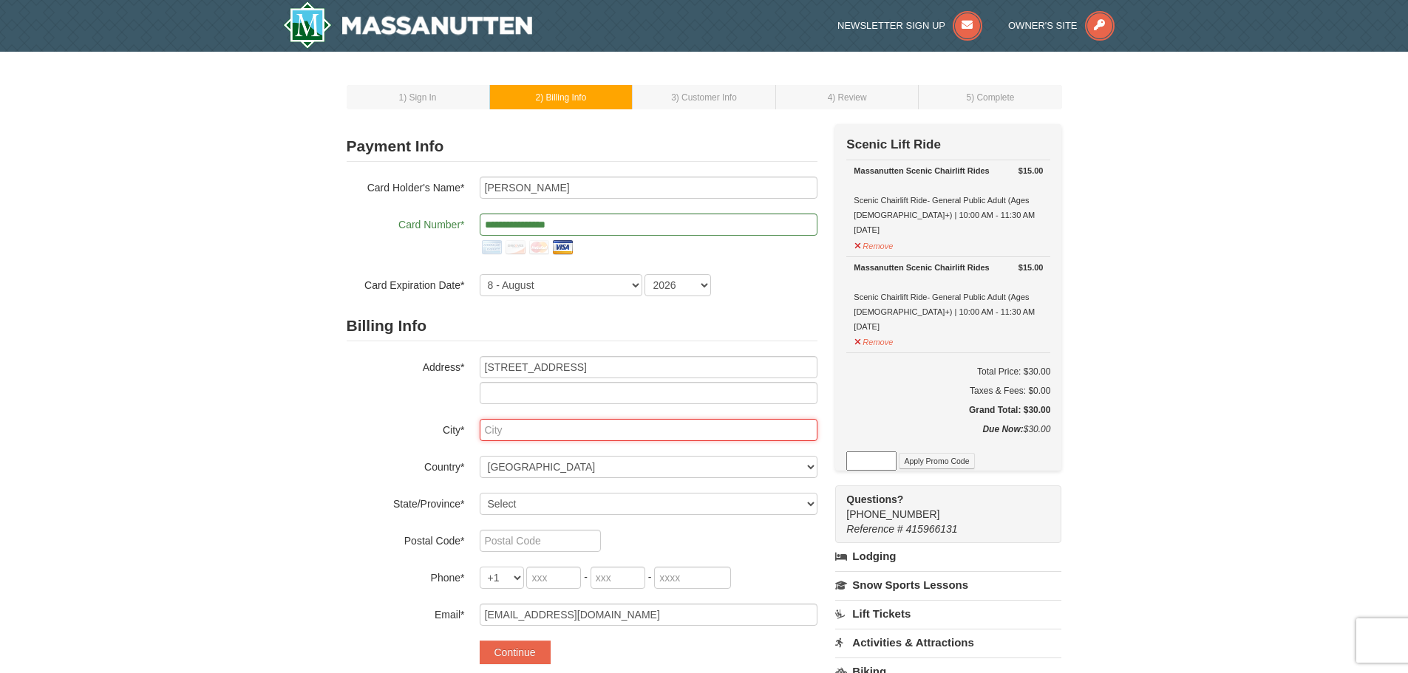
click at [544, 436] on input "text" at bounding box center [649, 430] width 338 height 22
type input "Falls Church"
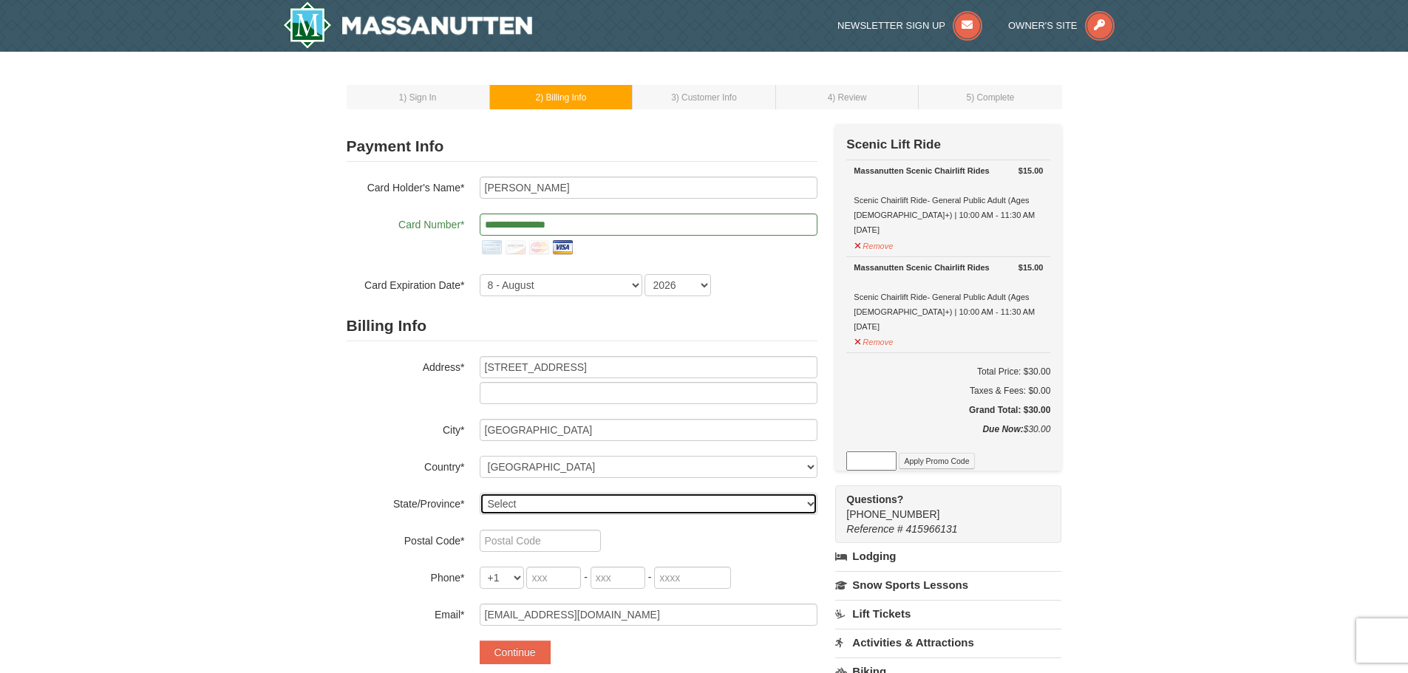
click at [531, 508] on select "Select Alabama Alaska American Samoa Arizona Arkansas California Colorado Conne…" at bounding box center [649, 504] width 338 height 22
select select "VA"
click at [480, 493] on select "Select Alabama Alaska American Samoa Arizona Arkansas California Colorado Conne…" at bounding box center [649, 504] width 338 height 22
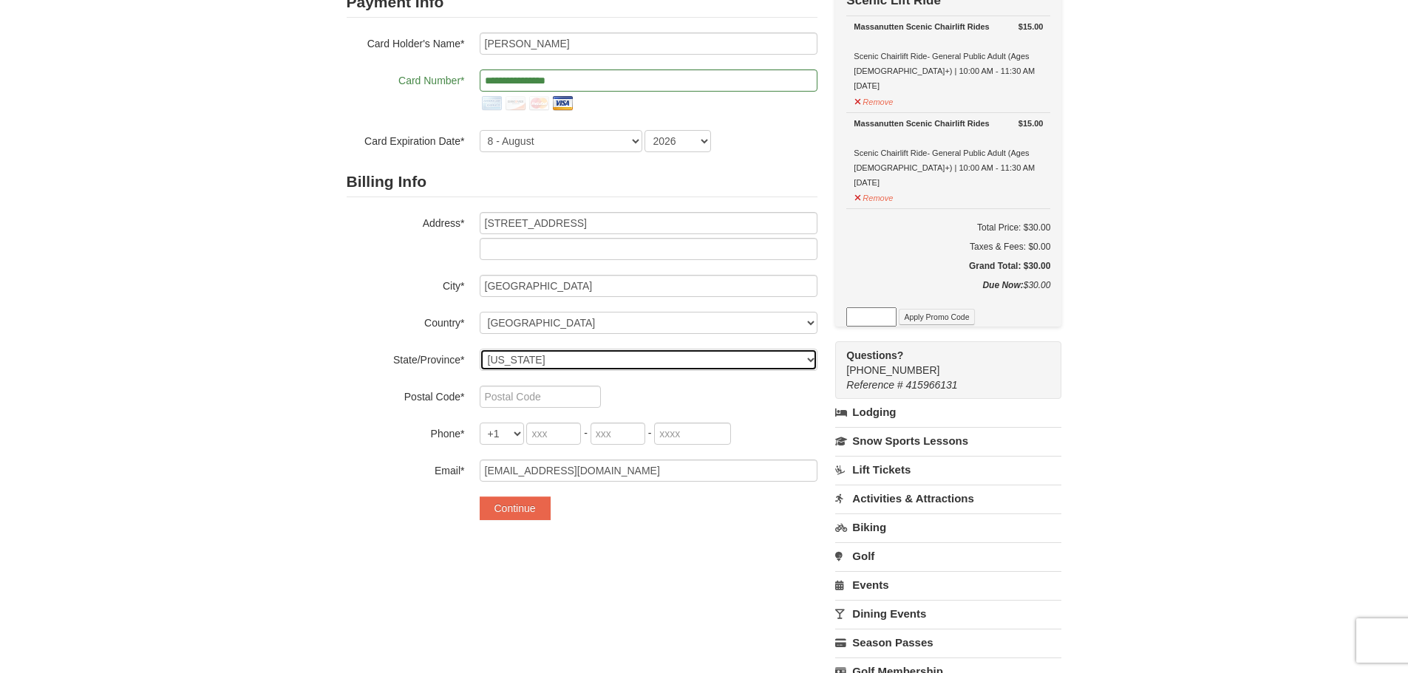
scroll to position [148, 0]
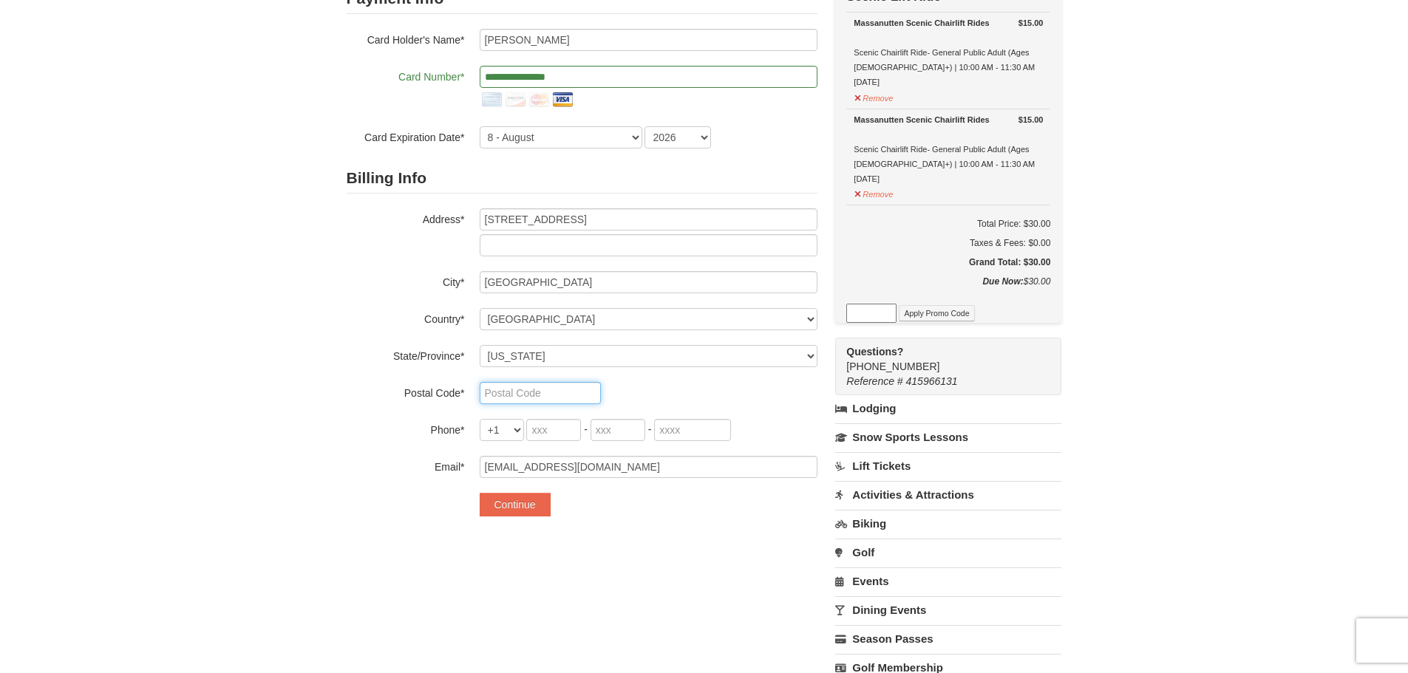
click at [577, 394] on input "text" at bounding box center [540, 393] width 121 height 22
type input "22042"
click at [559, 439] on input "tel" at bounding box center [553, 430] width 55 height 22
type input "571"
type input "339"
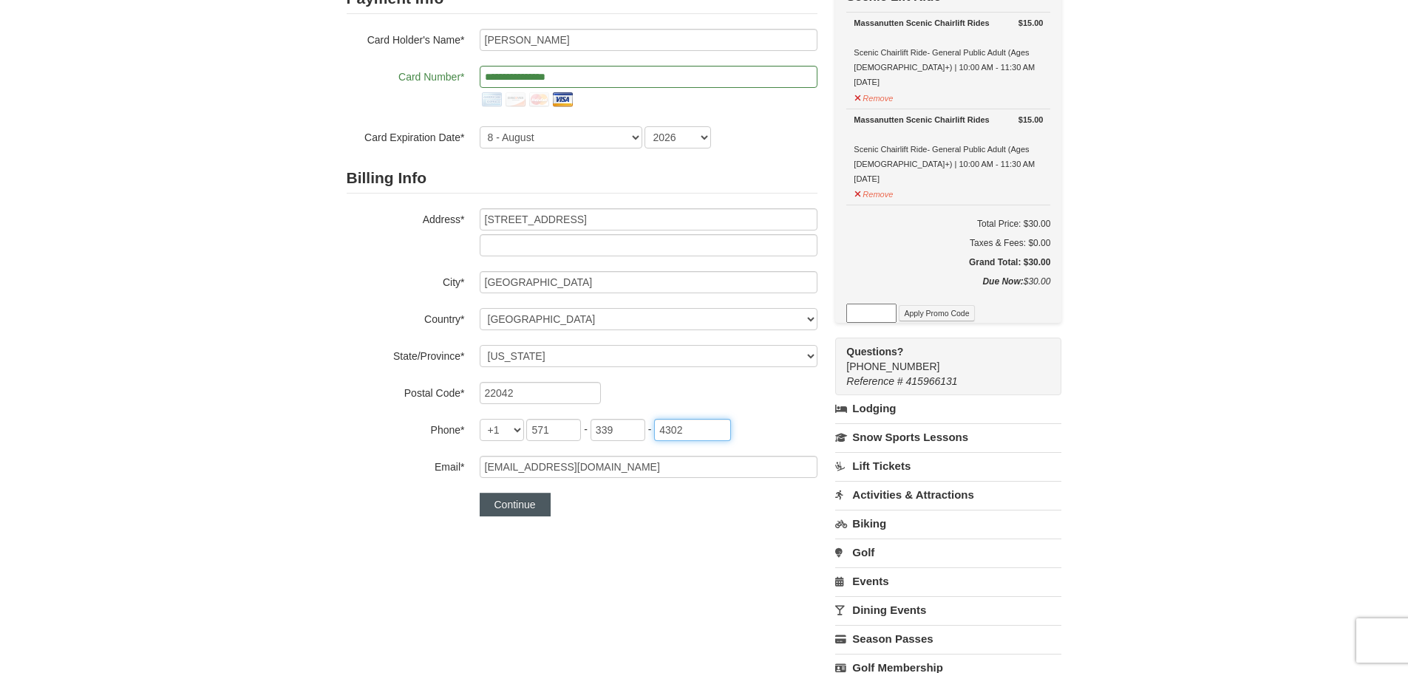
type input "4302"
click at [536, 506] on button "Continue" at bounding box center [515, 505] width 71 height 24
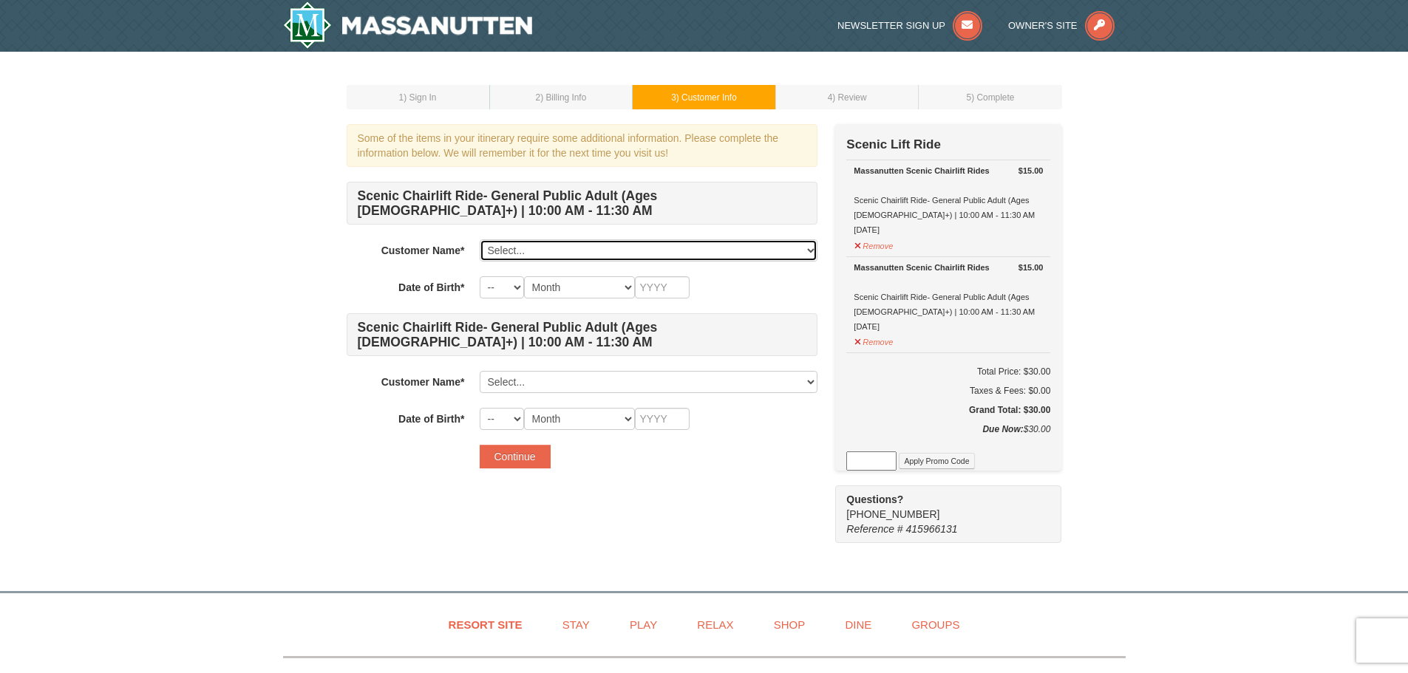
click at [556, 243] on select "Select... Marisa Blanco Add New..." at bounding box center [649, 250] width 338 height 22
select select "28242364"
click at [480, 239] on select "Select... Marisa Blanco Add New..." at bounding box center [649, 250] width 338 height 22
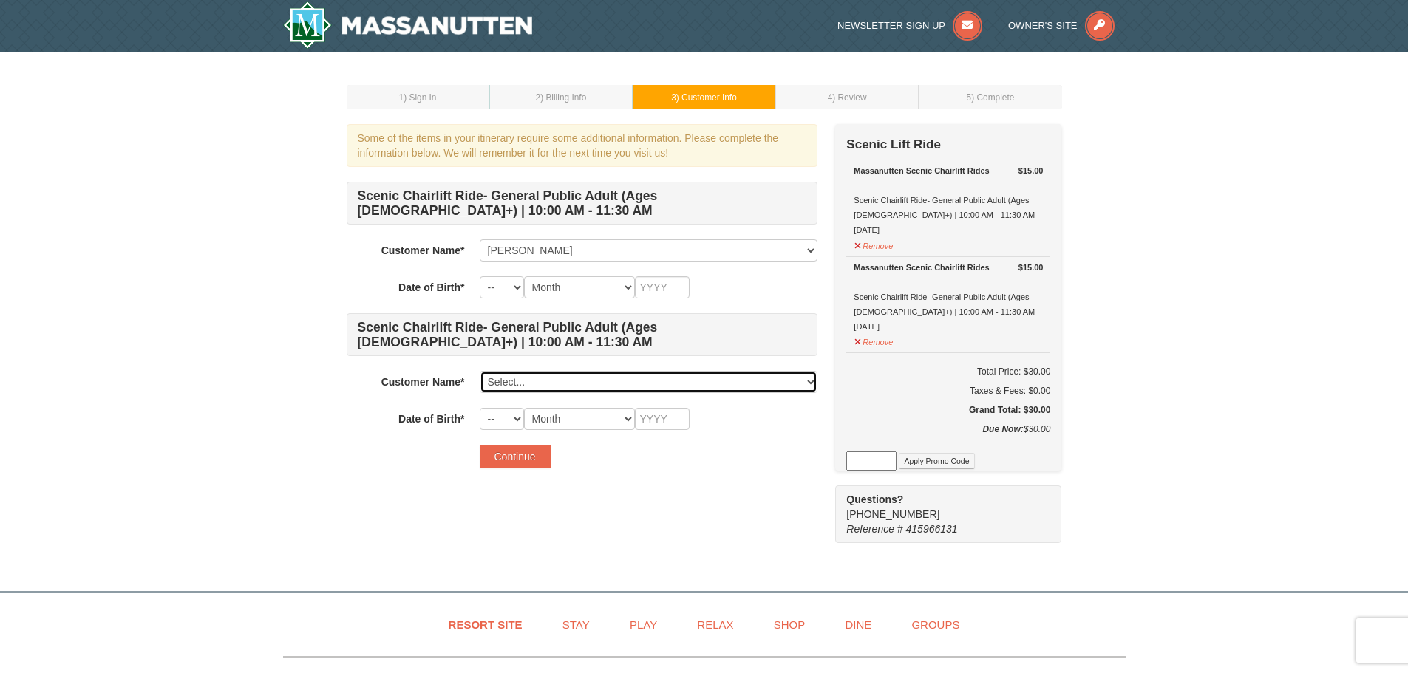
click at [540, 378] on select "Select... Marisa Blanco Add New..." at bounding box center [649, 382] width 338 height 22
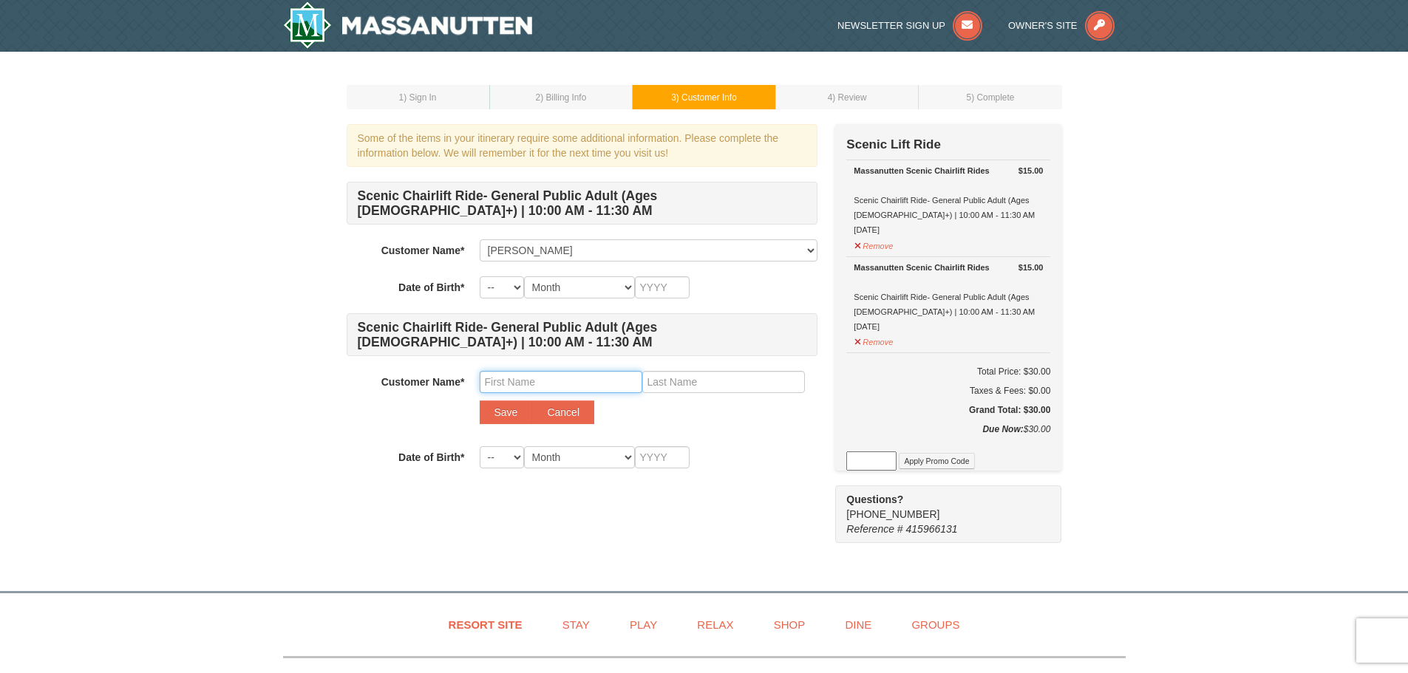
click at [579, 373] on input "text" at bounding box center [561, 382] width 163 height 22
type input "Marcos"
type input "Serrano"
click at [514, 456] on select "-- 01 02 03 04 05 06 07 08 09 10 11 12 13 14 15 16 17 18 19 20 21 22 23 24 25 2…" at bounding box center [502, 457] width 44 height 22
select select "07"
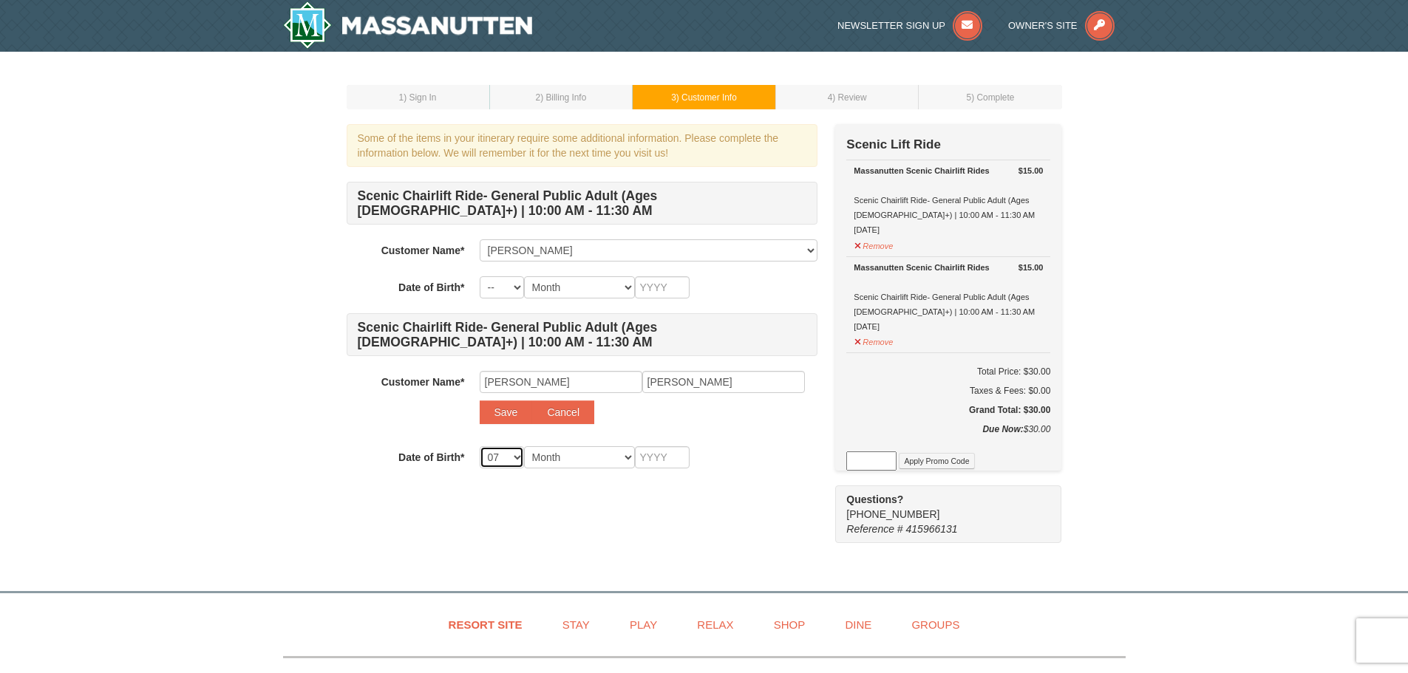
click at [480, 446] on select "-- 01 02 03 04 05 06 07 08 09 10 11 12 13 14 15 16 17 18 19 20 21 22 23 24 25 2…" at bounding box center [502, 457] width 44 height 22
click at [572, 461] on select "Month January February March April May June July August September October Novem…" at bounding box center [579, 457] width 111 height 22
select select "08"
click at [524, 446] on select "Month January February March April May June July August September October Novem…" at bounding box center [579, 457] width 111 height 22
click at [491, 286] on select "-- 01 02 03 04 05 06 07 08 09 10 11 12 13 14 15 16 17 18 19 20 21 22 23 24 25 2…" at bounding box center [502, 287] width 44 height 22
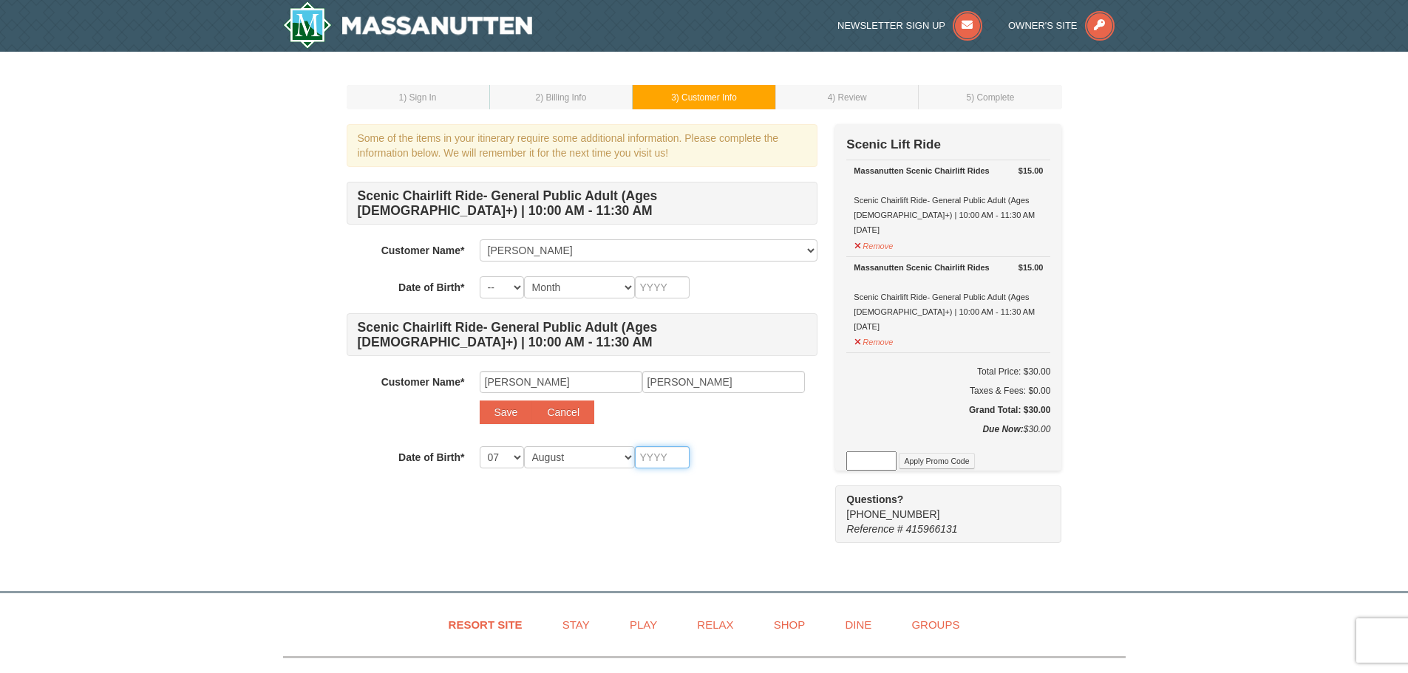
click at [656, 460] on input "text" at bounding box center [662, 457] width 55 height 22
type input "2000"
click at [496, 288] on select "-- 01 02 03 04 05 06 07 08 09 10 11 12 13 14 15 16 17 18 19 20 21 22 23 24 25 2…" at bounding box center [502, 287] width 44 height 22
select select "28"
click at [480, 276] on select "-- 01 02 03 04 05 06 07 08 09 10 11 12 13 14 15 16 17 18 19 20 21 22 23 24 25 2…" at bounding box center [502, 287] width 44 height 22
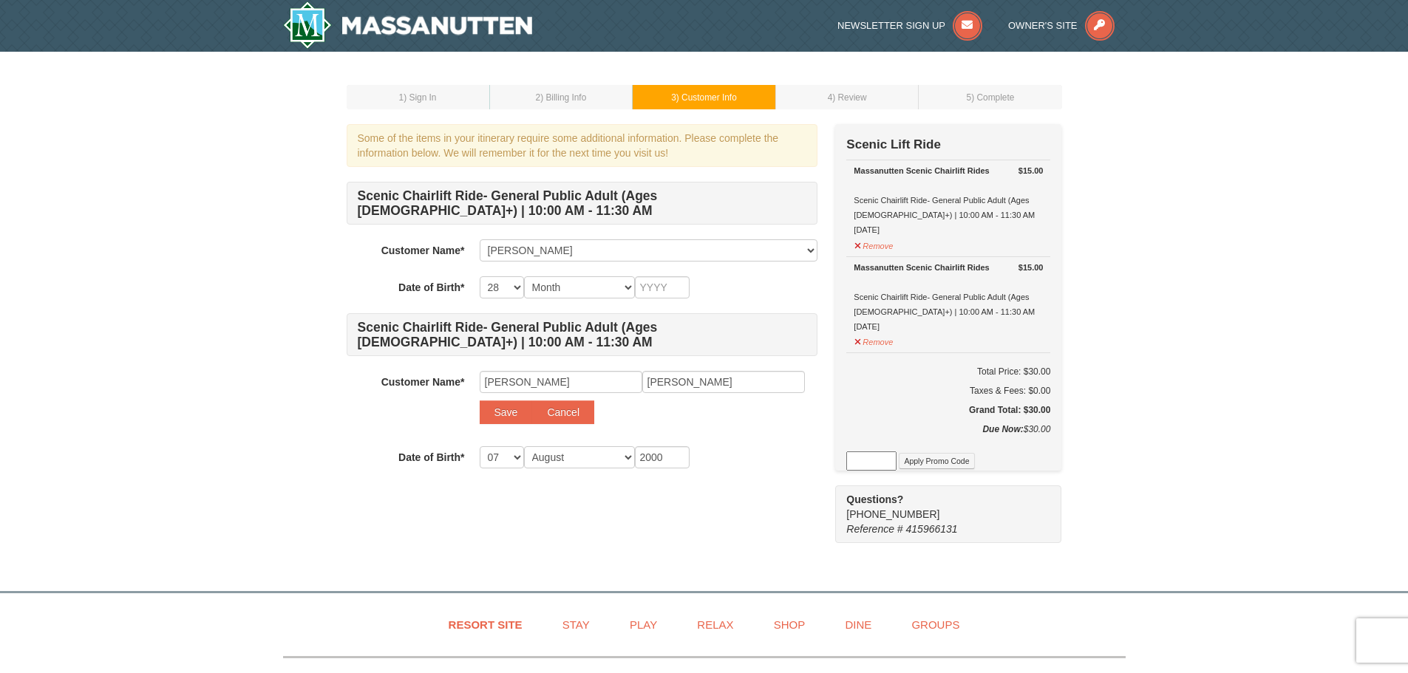
click at [613, 300] on div "Scenic Chairlift Ride- General Public Adult (Ages 13+) | 10:00 AM - 11:30 AM Cu…" at bounding box center [582, 325] width 471 height 287
click at [613, 288] on select "Month January February March April May June July August September October Novem…" at bounding box center [579, 287] width 111 height 22
select select "09"
click at [524, 276] on select "Month January February March April May June July August September October Novem…" at bounding box center [579, 287] width 111 height 22
click at [642, 282] on input "text" at bounding box center [662, 287] width 55 height 22
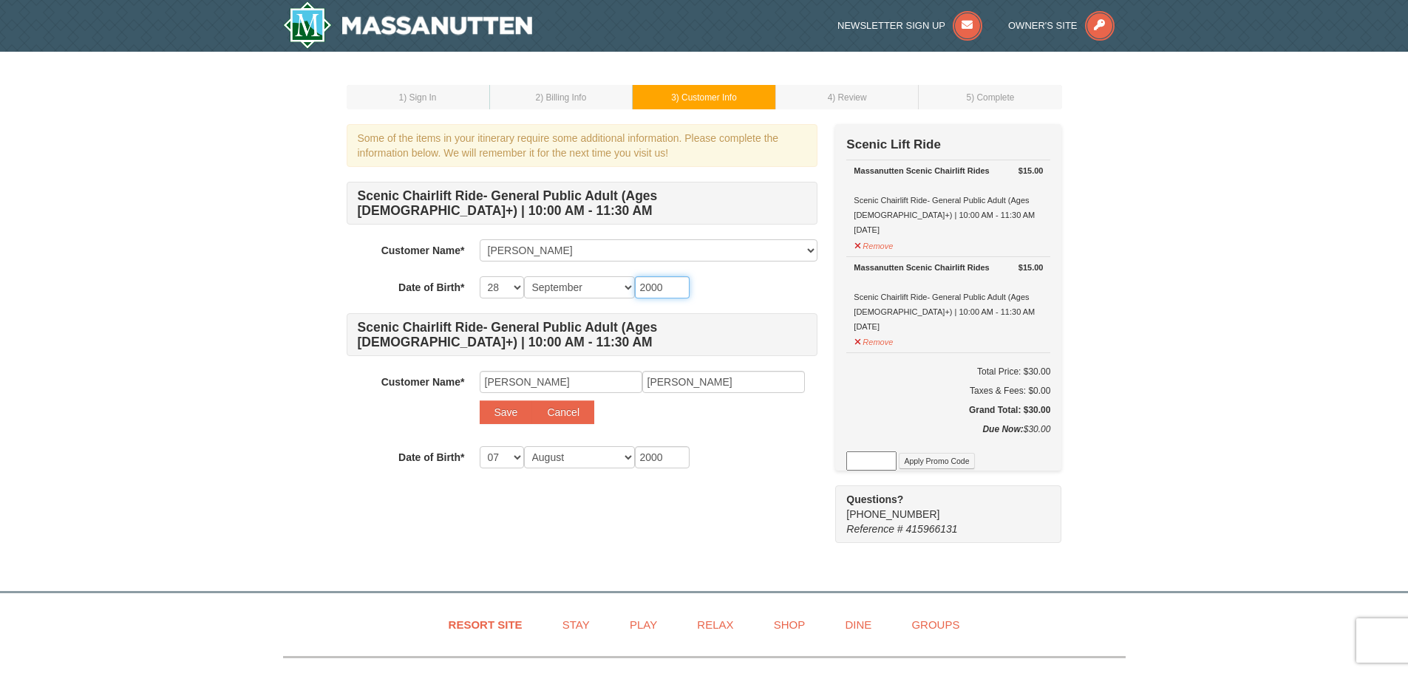
type input "2000"
click at [761, 532] on div "Some of the items in your itinerary require some additional information. Please…" at bounding box center [704, 333] width 715 height 419
click at [494, 412] on button "Save" at bounding box center [506, 413] width 53 height 24
select select
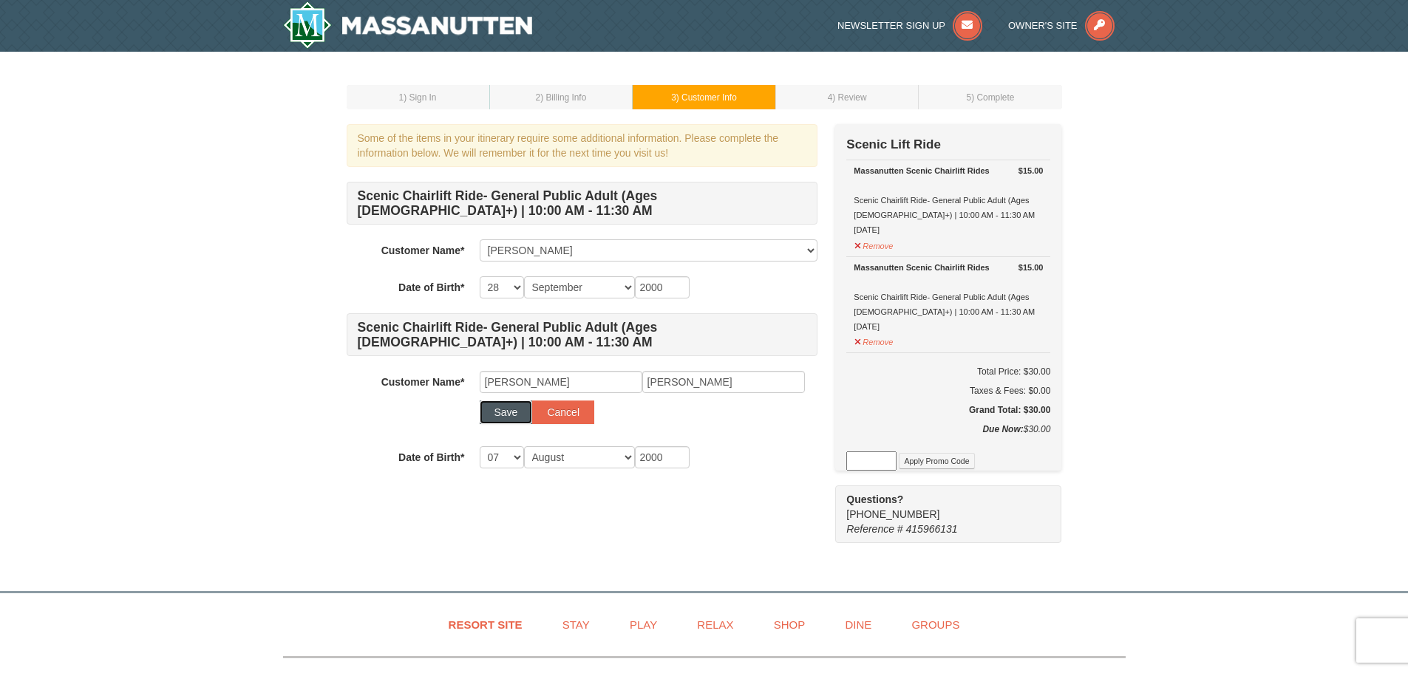
select select
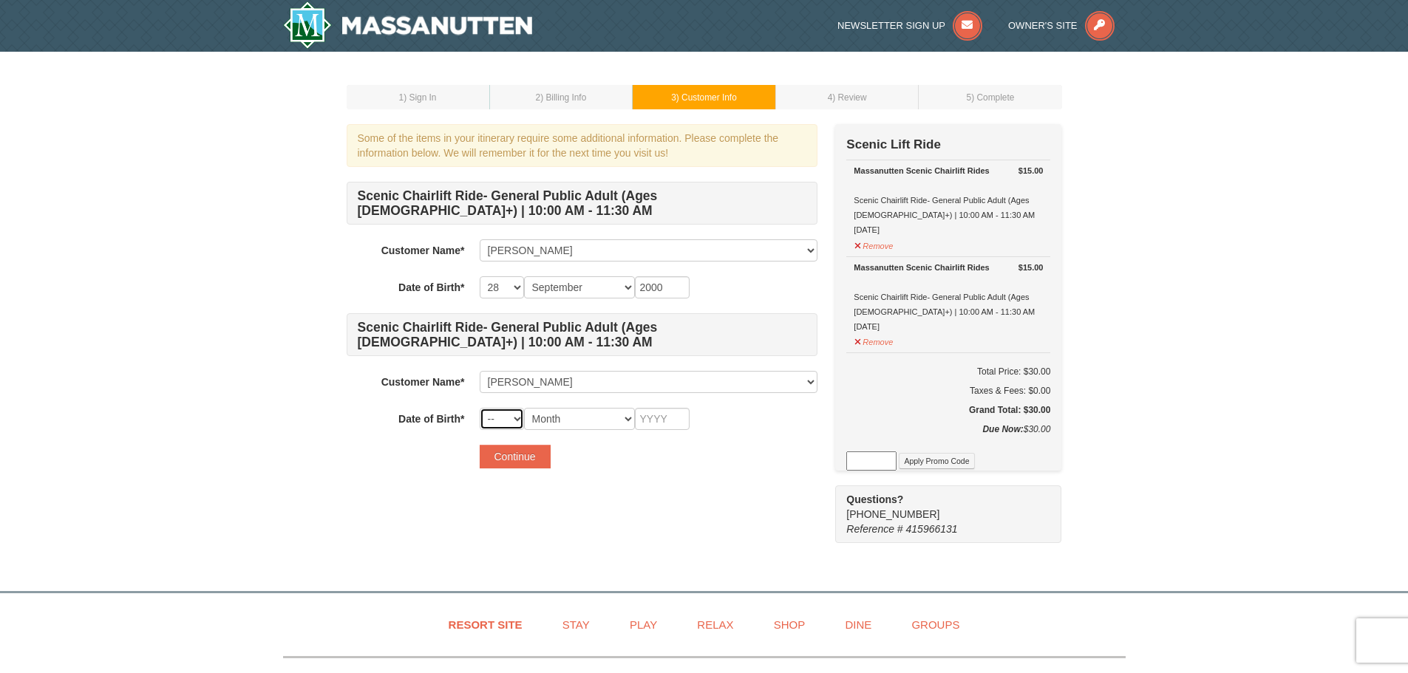
click at [508, 416] on select "-- 01 02 03 04 05 06 07 08 09 10 11 12 13 14 15 16 17 18 19 20 21 22 23 24 25 2…" at bounding box center [502, 419] width 44 height 22
select select "07"
click at [480, 408] on select "-- 01 02 03 04 05 06 07 08 09 10 11 12 13 14 15 16 17 18 19 20 21 22 23 24 25 2…" at bounding box center [502, 419] width 44 height 22
click at [573, 416] on select "Month January February March April May June July August September October Novem…" at bounding box center [579, 419] width 111 height 22
select select "08"
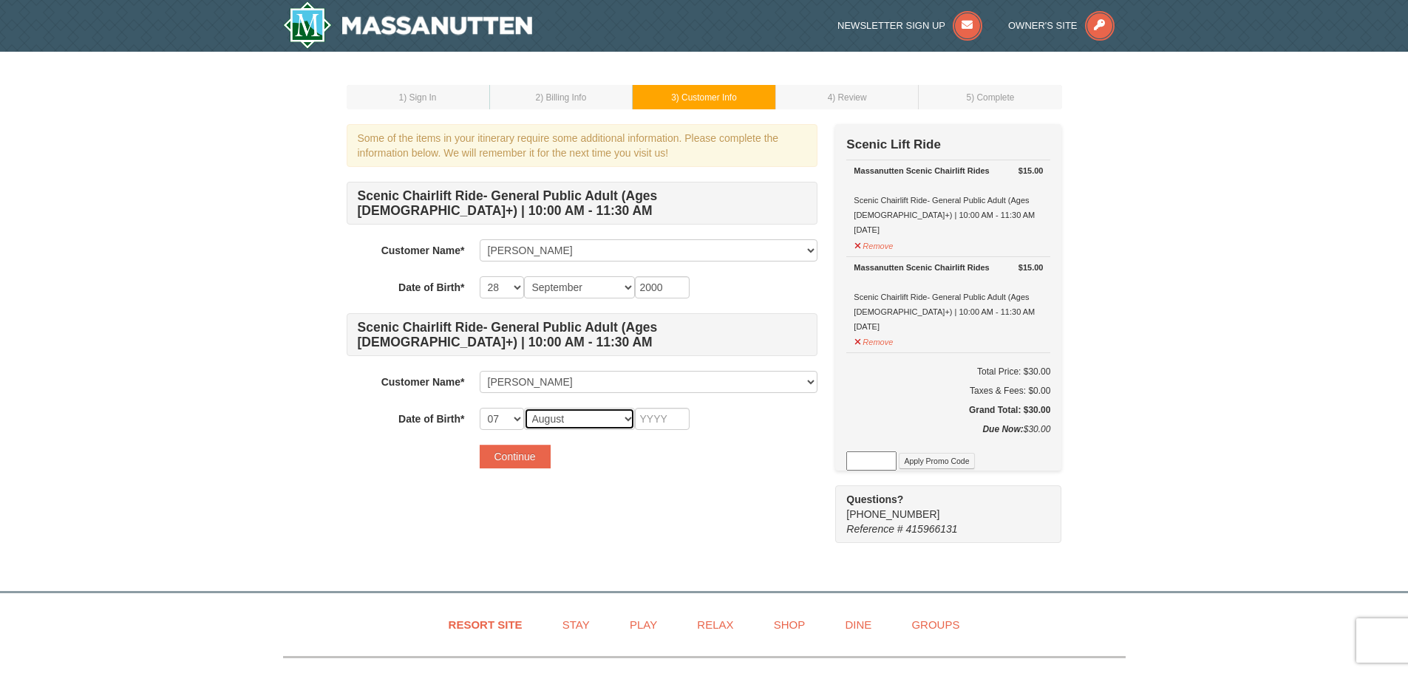
click at [524, 408] on select "Month January February March April May June July August September October Novem…" at bounding box center [579, 419] width 111 height 22
click at [654, 423] on input "text" at bounding box center [662, 419] width 55 height 22
type input "2000"
click at [588, 505] on div "Some of the items in your itinerary require some additional information. Please…" at bounding box center [704, 333] width 715 height 419
click at [514, 465] on button "Continue" at bounding box center [515, 457] width 71 height 24
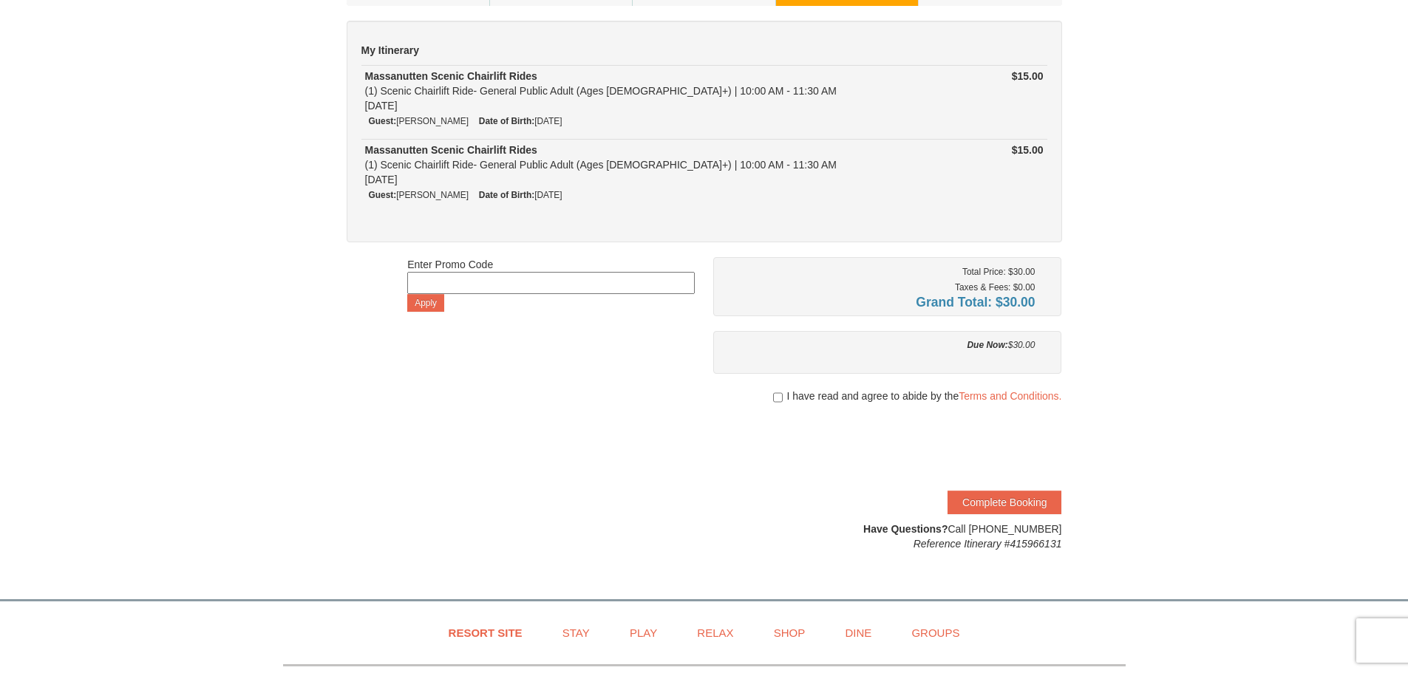
scroll to position [148, 0]
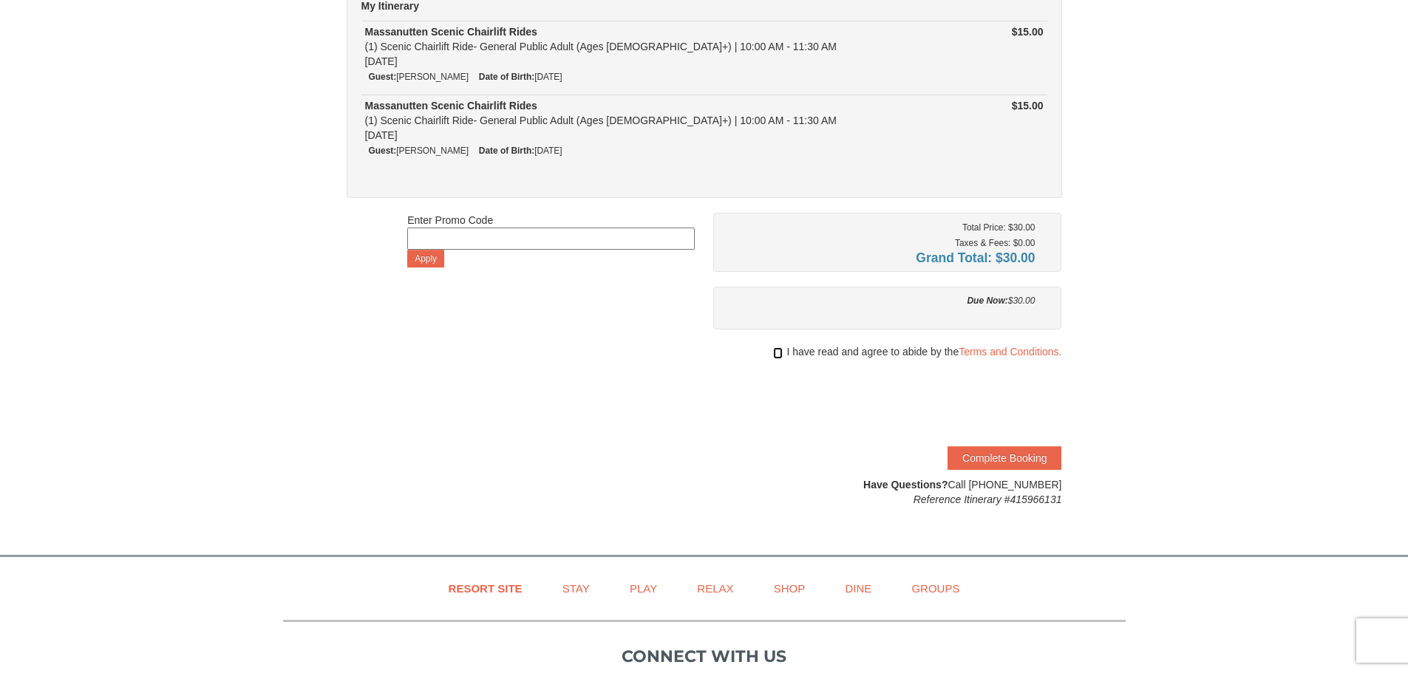
click at [775, 356] on input "checkbox" at bounding box center [778, 353] width 10 height 12
checkbox input "true"
click at [1030, 463] on button "Complete Booking" at bounding box center [1005, 458] width 114 height 24
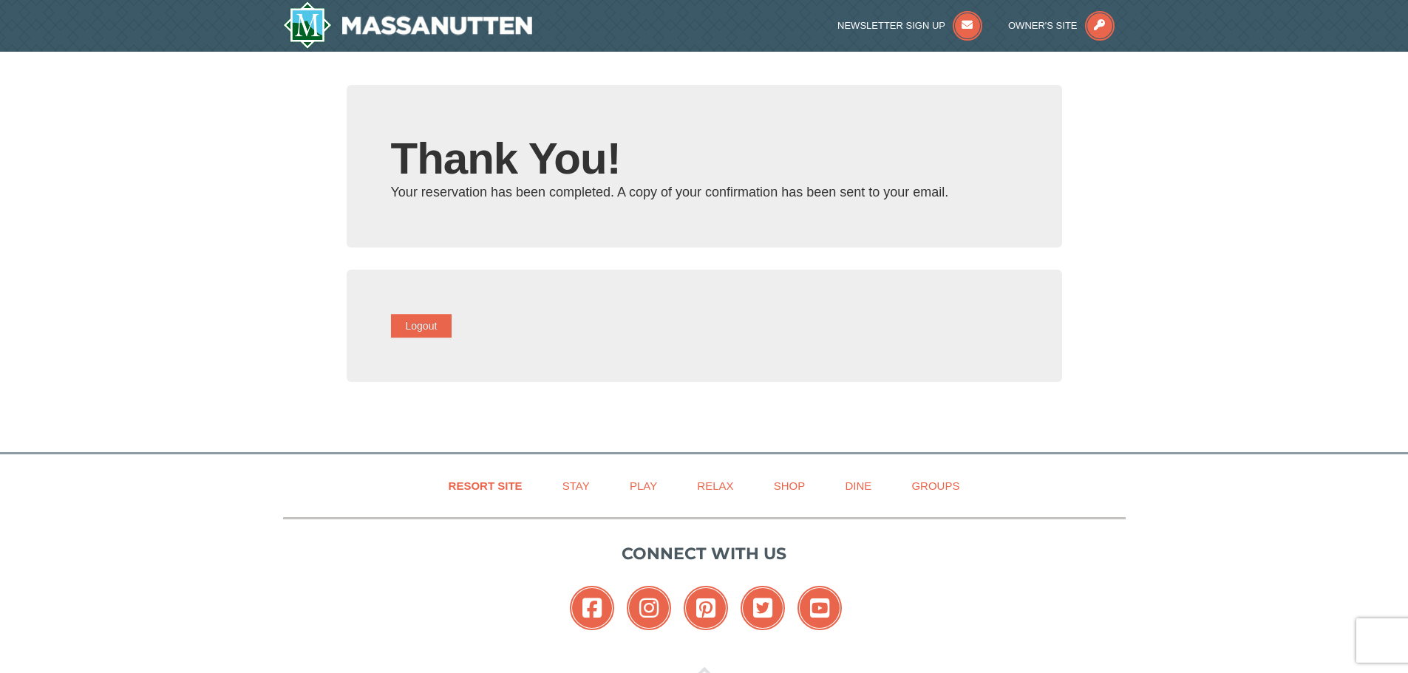
type input "[EMAIL_ADDRESS][DOMAIN_NAME]"
